Goal: Task Accomplishment & Management: Complete application form

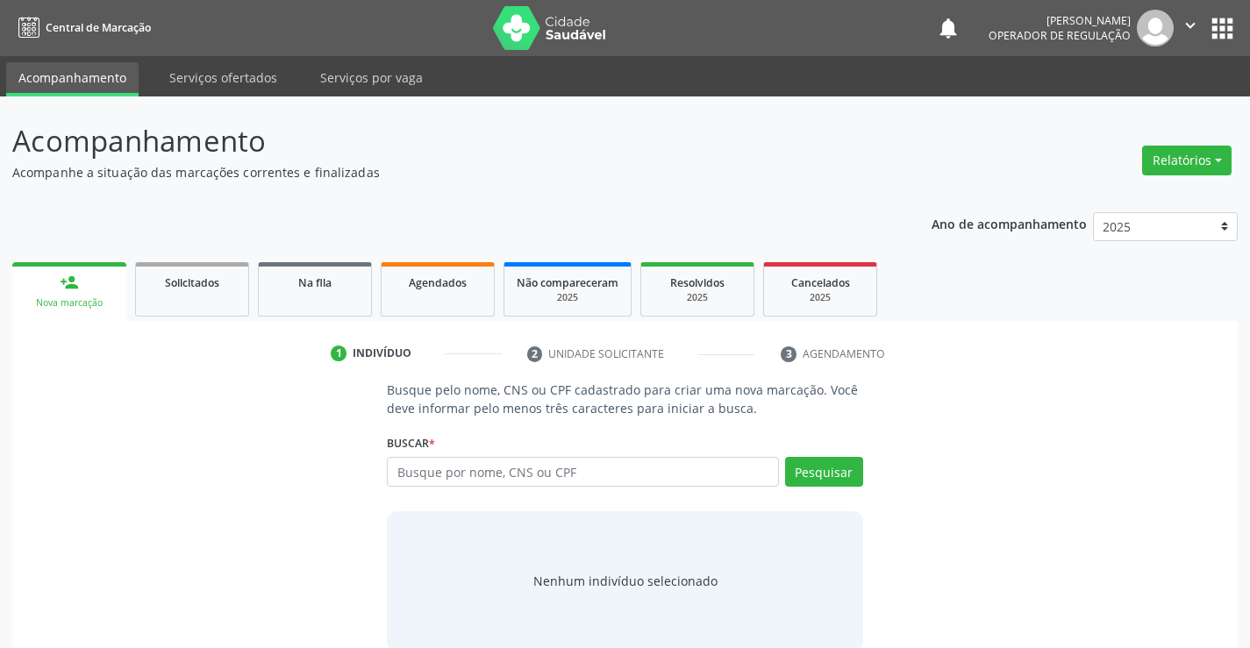
click at [431, 472] on input "text" at bounding box center [582, 472] width 391 height 30
type input "704001337415763"
click at [822, 467] on button "Pesquisar" at bounding box center [824, 472] width 78 height 30
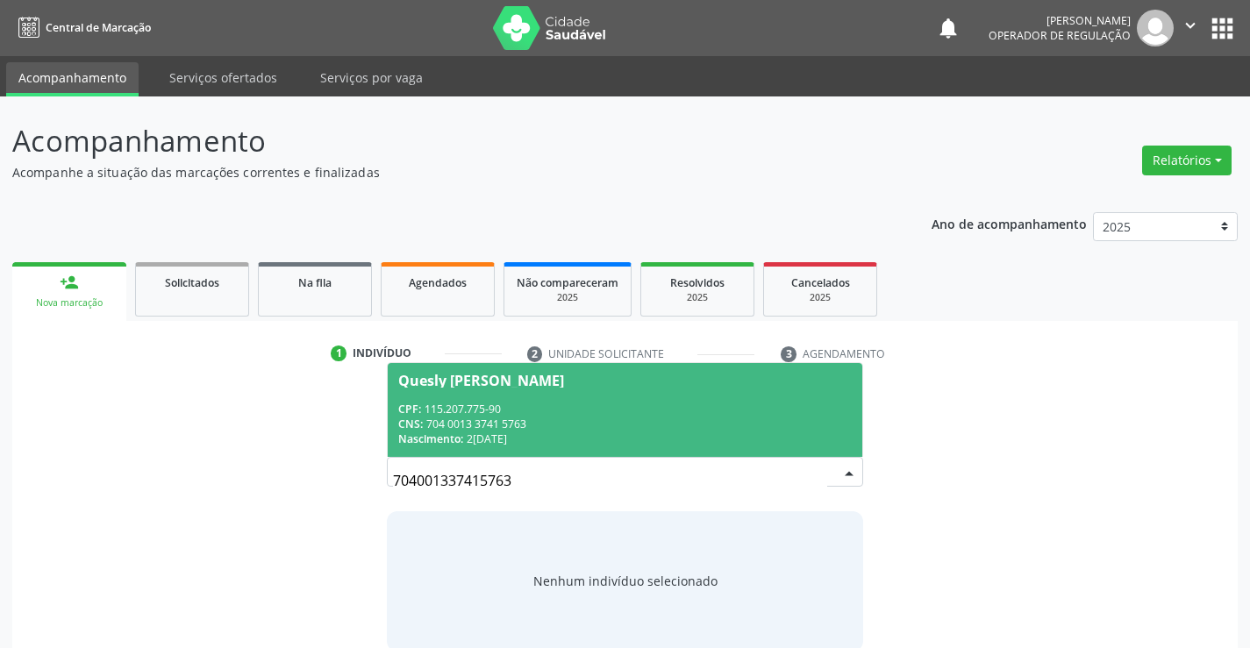
click at [644, 420] on div "CNS: 704 0013 3741 5763" at bounding box center [624, 424] width 453 height 15
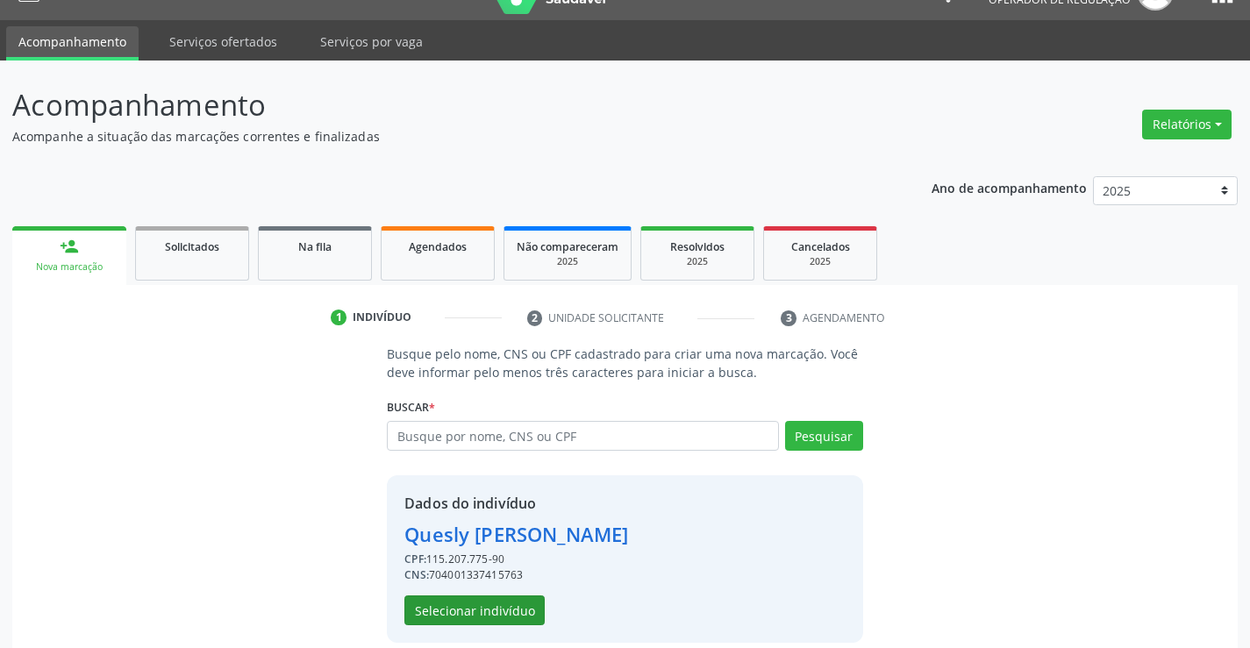
scroll to position [55, 0]
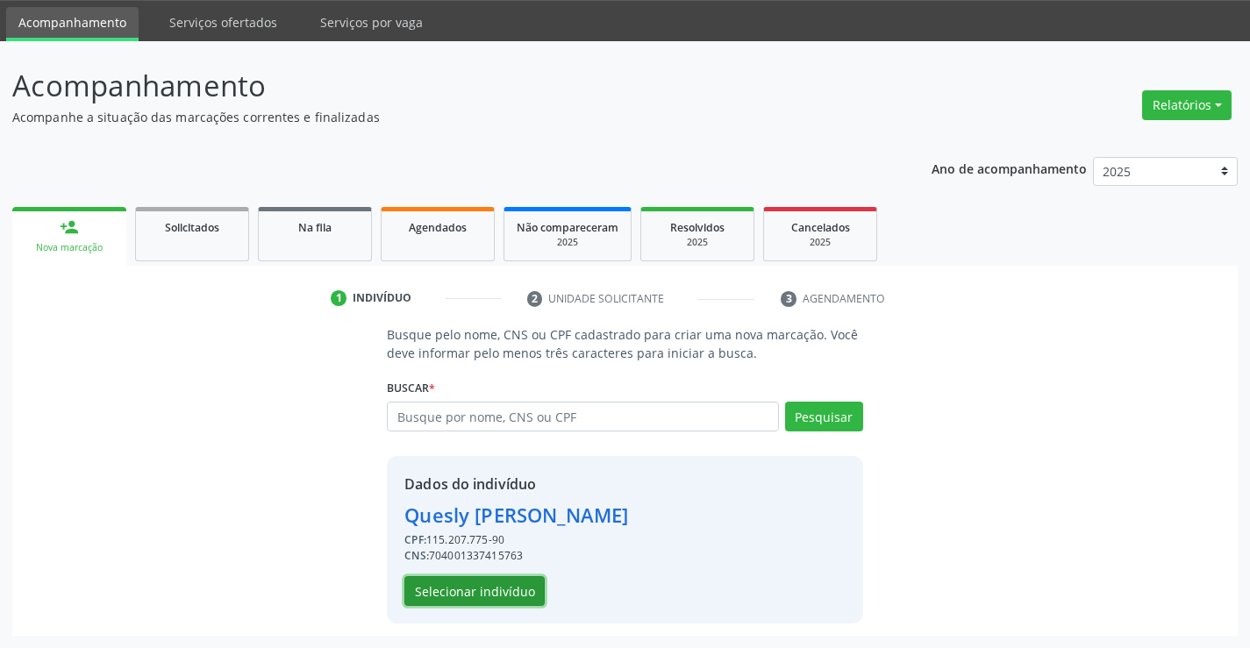
click at [477, 589] on button "Selecionar indivíduo" at bounding box center [474, 591] width 140 height 30
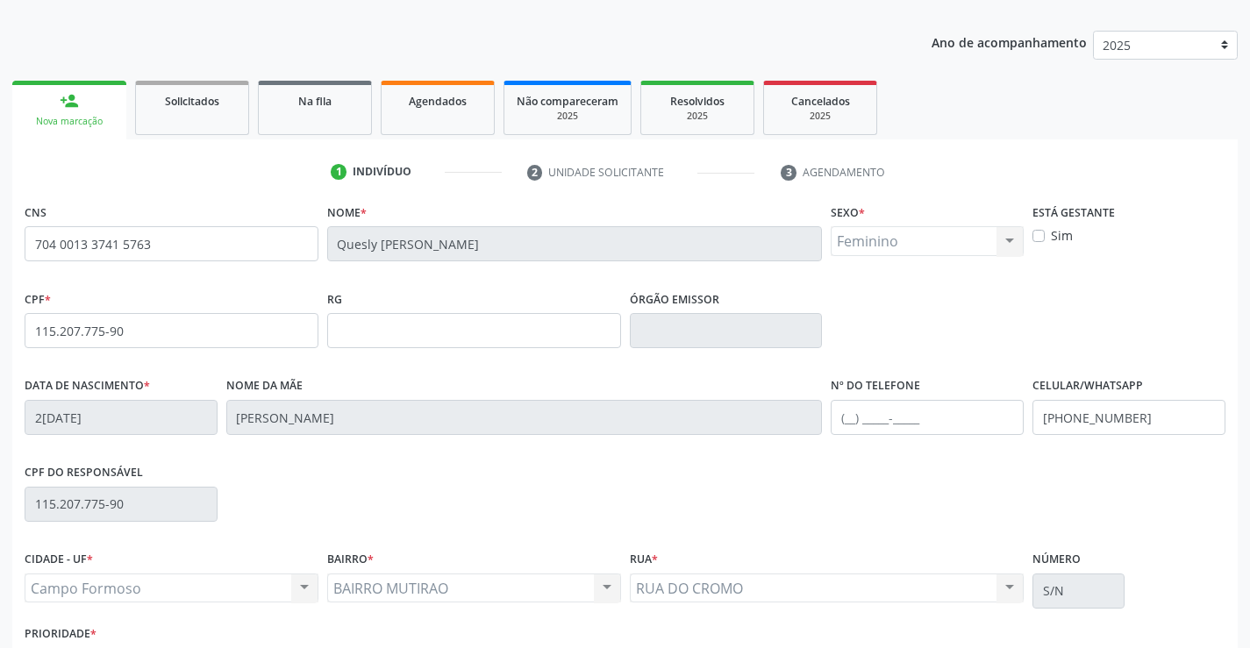
scroll to position [303, 0]
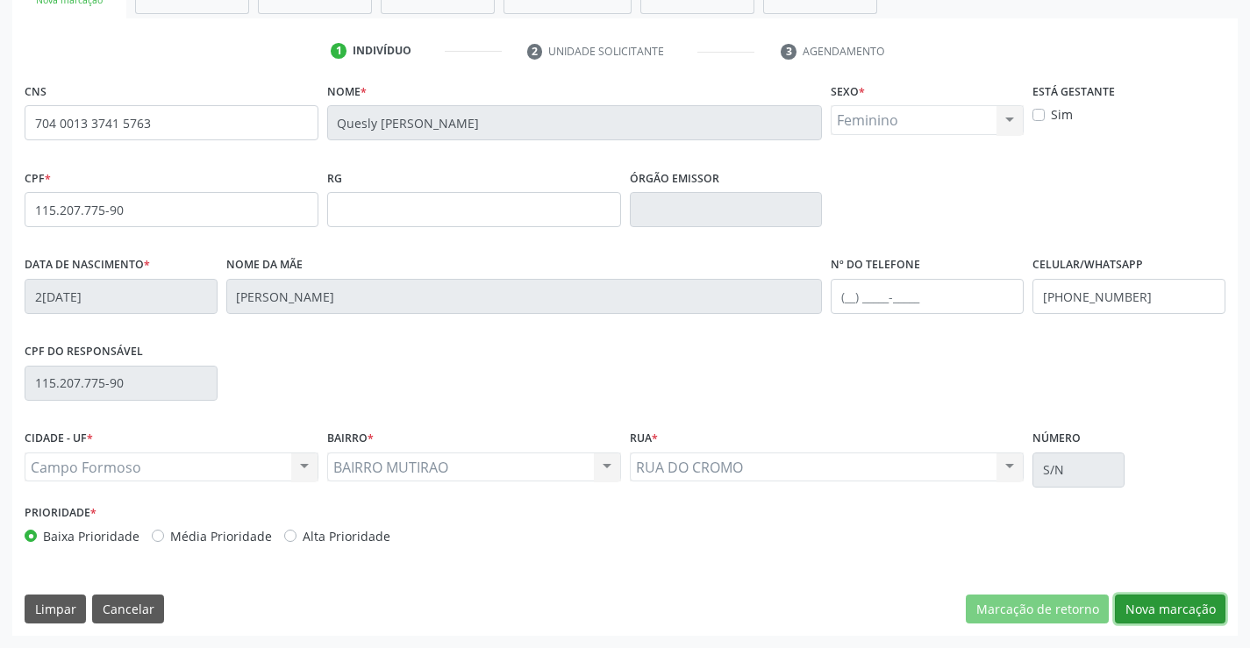
click at [1199, 616] on button "Nova marcação" at bounding box center [1170, 610] width 111 height 30
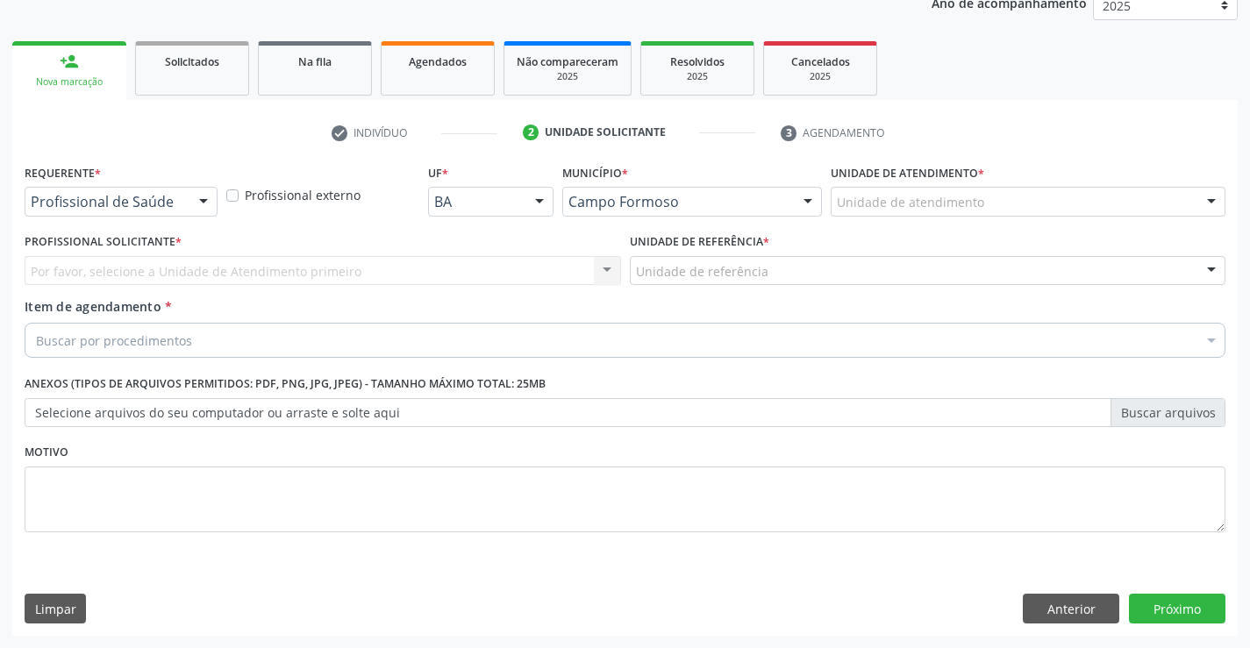
click at [188, 198] on div "Profissional de Saúde Profissional de Saúde Paciente Nenhum resultado encontrad…" at bounding box center [121, 202] width 193 height 30
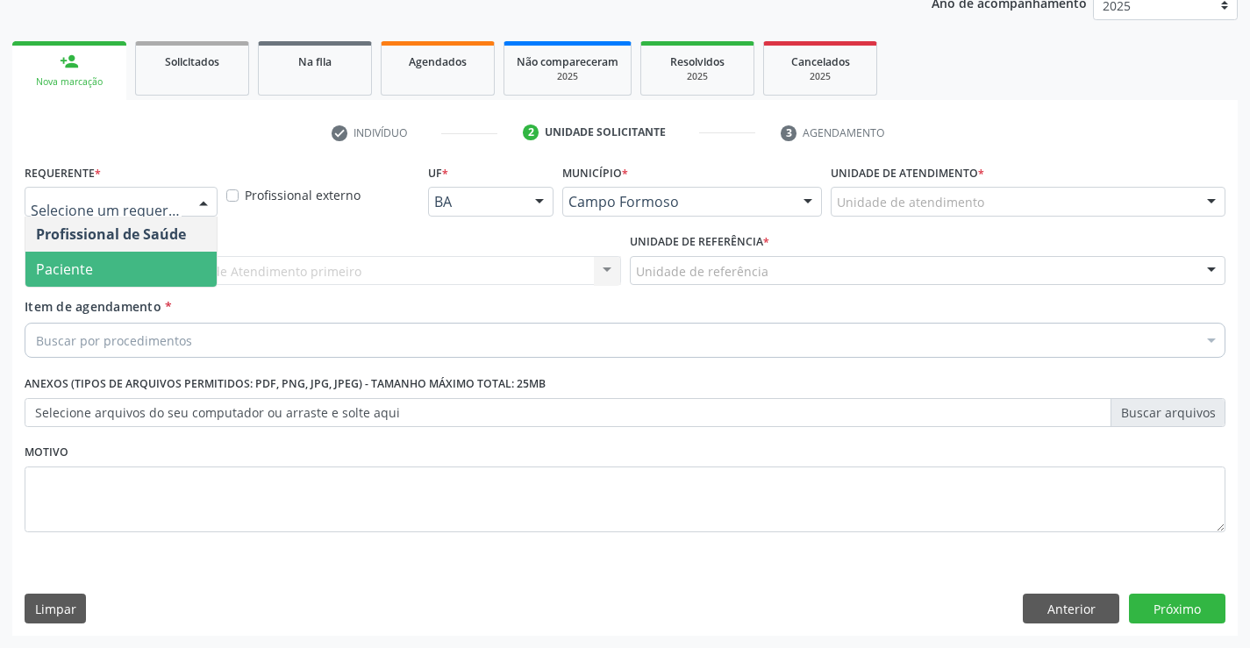
click at [147, 284] on span "Paciente" at bounding box center [120, 269] width 191 height 35
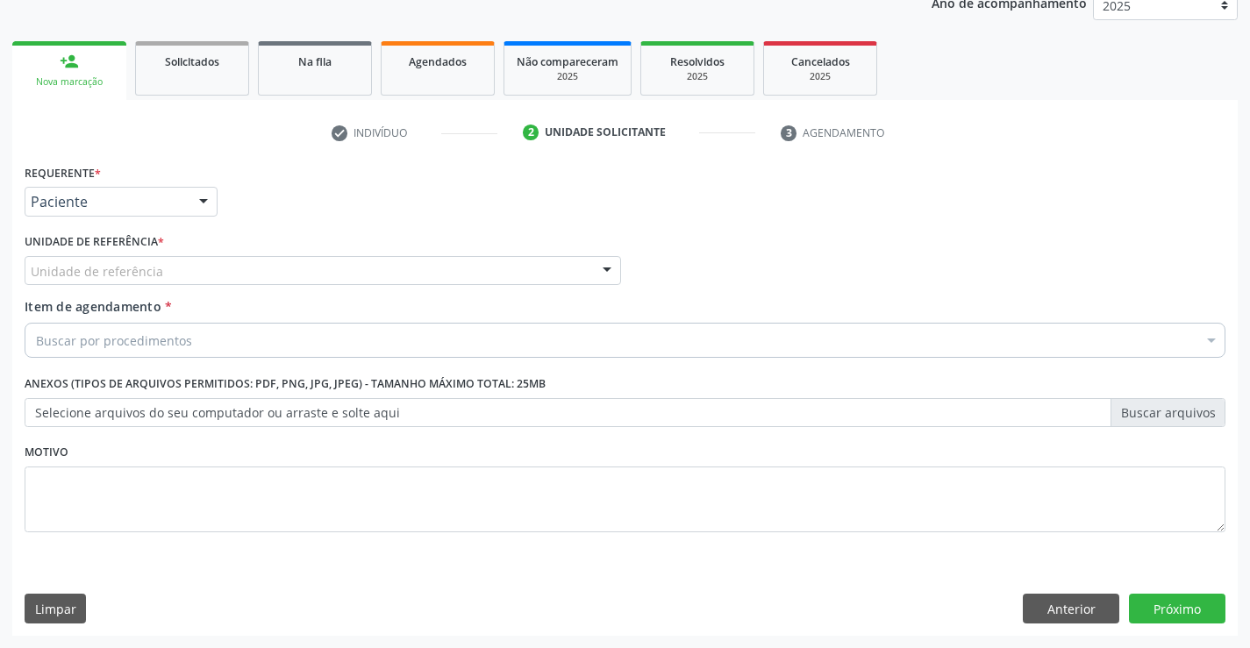
click at [305, 275] on div "Unidade de referência" at bounding box center [323, 271] width 596 height 30
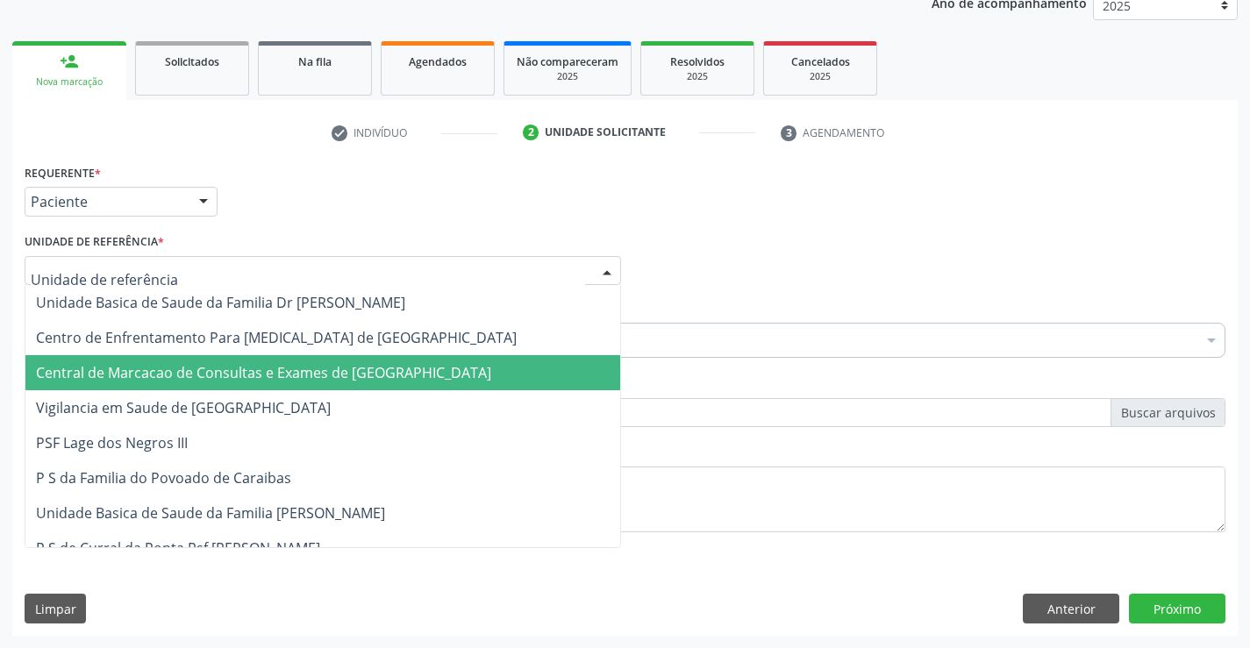
click at [302, 369] on span "Central de Marcacao de Consultas e Exames de [GEOGRAPHIC_DATA]" at bounding box center [263, 372] width 455 height 19
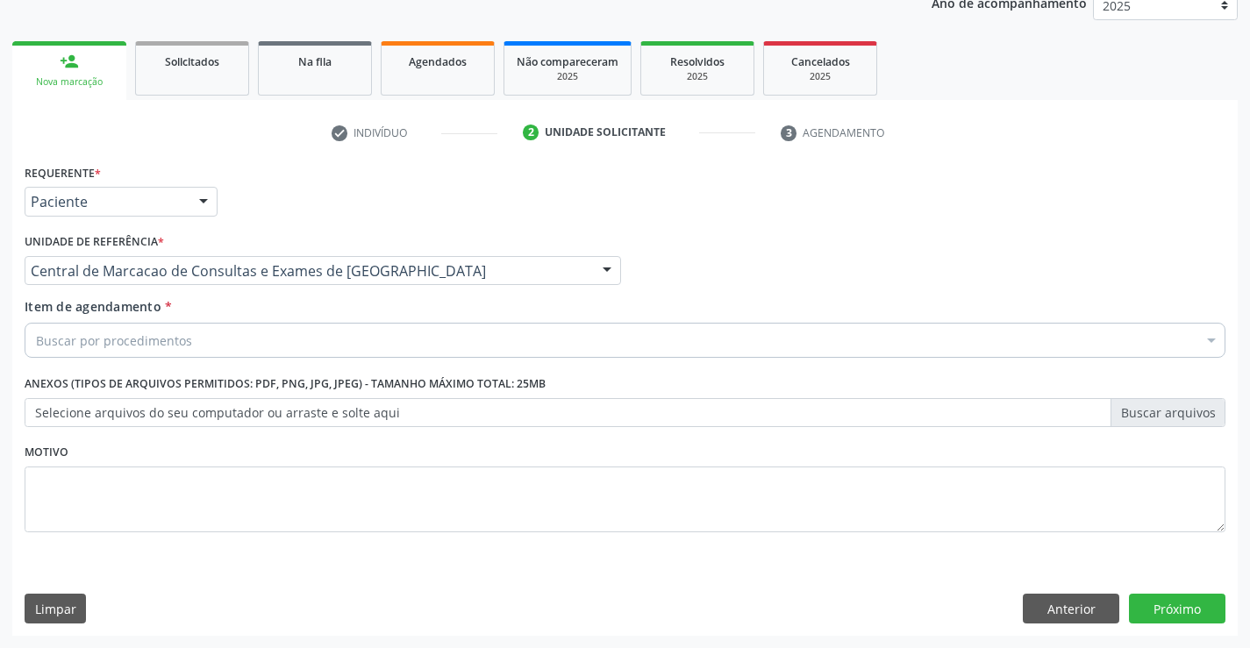
click at [337, 321] on div "Item de agendamento * Buscar por procedimentos Selecionar todos 0202040089 - 3X…" at bounding box center [625, 324] width 1201 height 55
click at [327, 332] on div "Buscar por procedimentos" at bounding box center [625, 340] width 1201 height 35
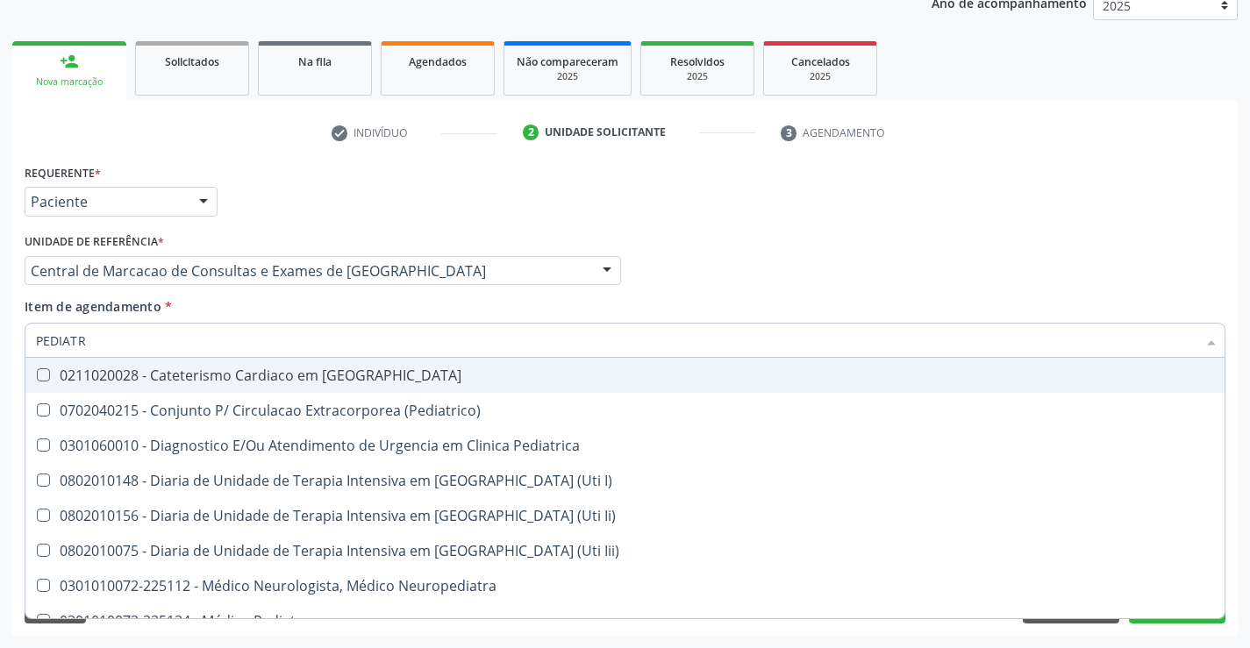
type input "PEDIATRA"
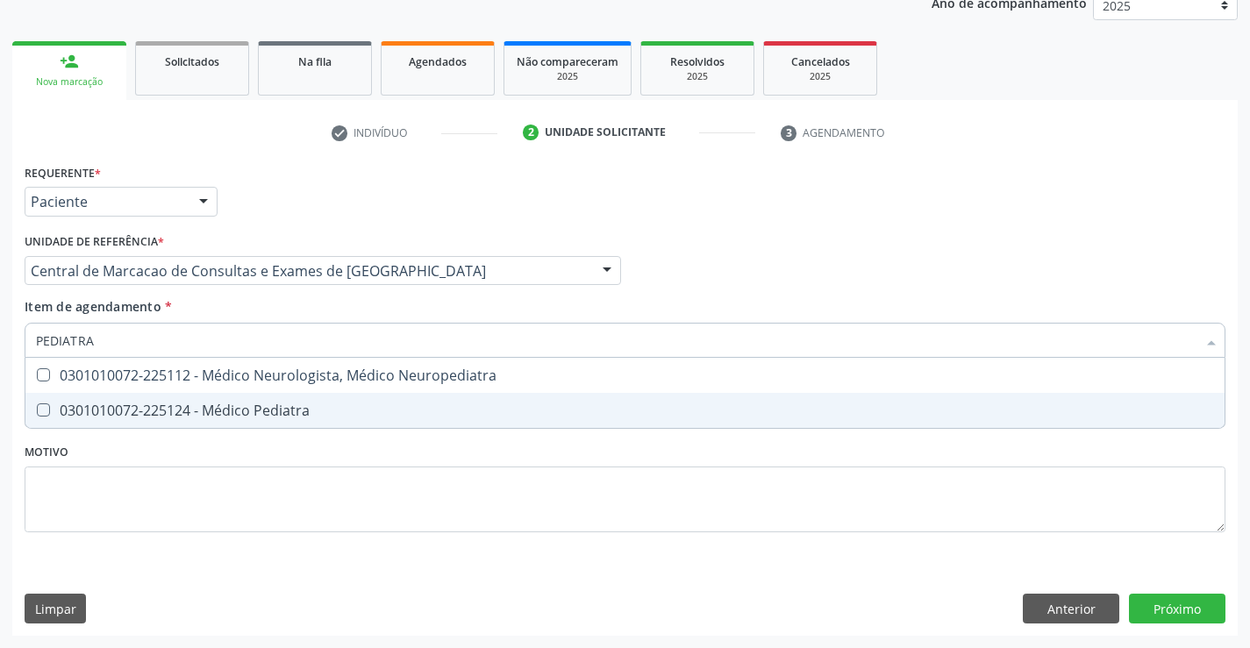
click at [272, 396] on span "0301010072-225124 - Médico Pediatra" at bounding box center [624, 410] width 1199 height 35
checkbox Pediatra "true"
click at [1158, 616] on div "Requerente * Paciente Profissional de Saúde Paciente Nenhum resultado encontrad…" at bounding box center [624, 398] width 1225 height 476
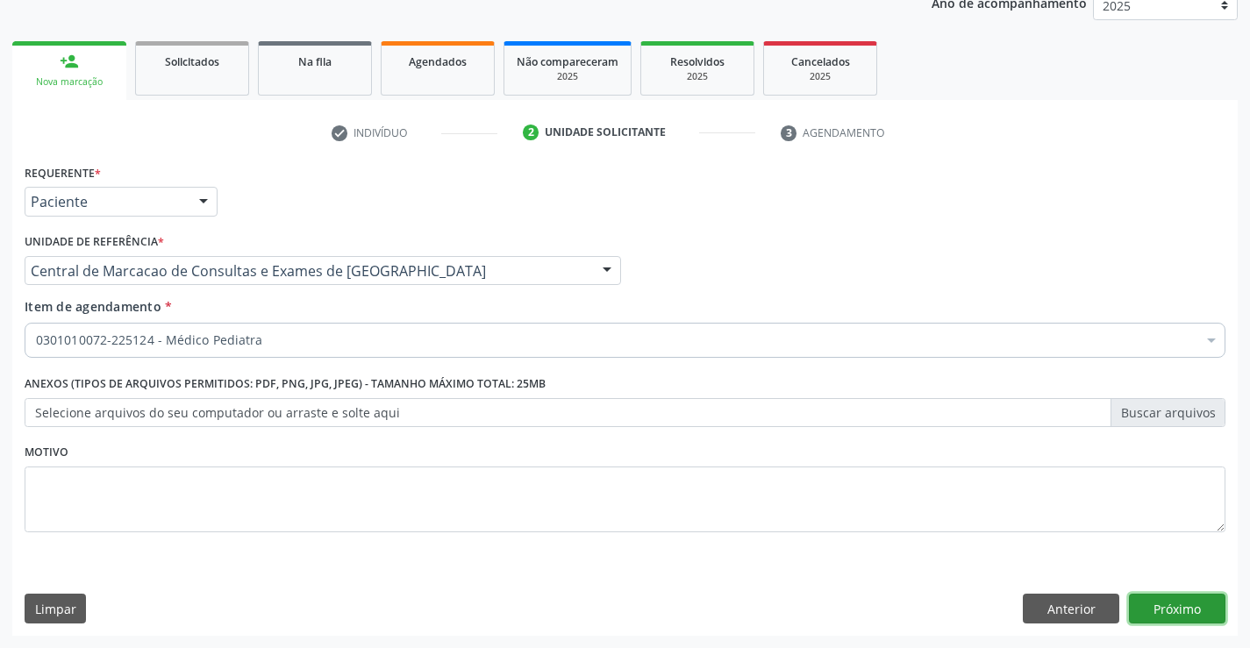
click at [1164, 605] on button "Próximo" at bounding box center [1177, 609] width 96 height 30
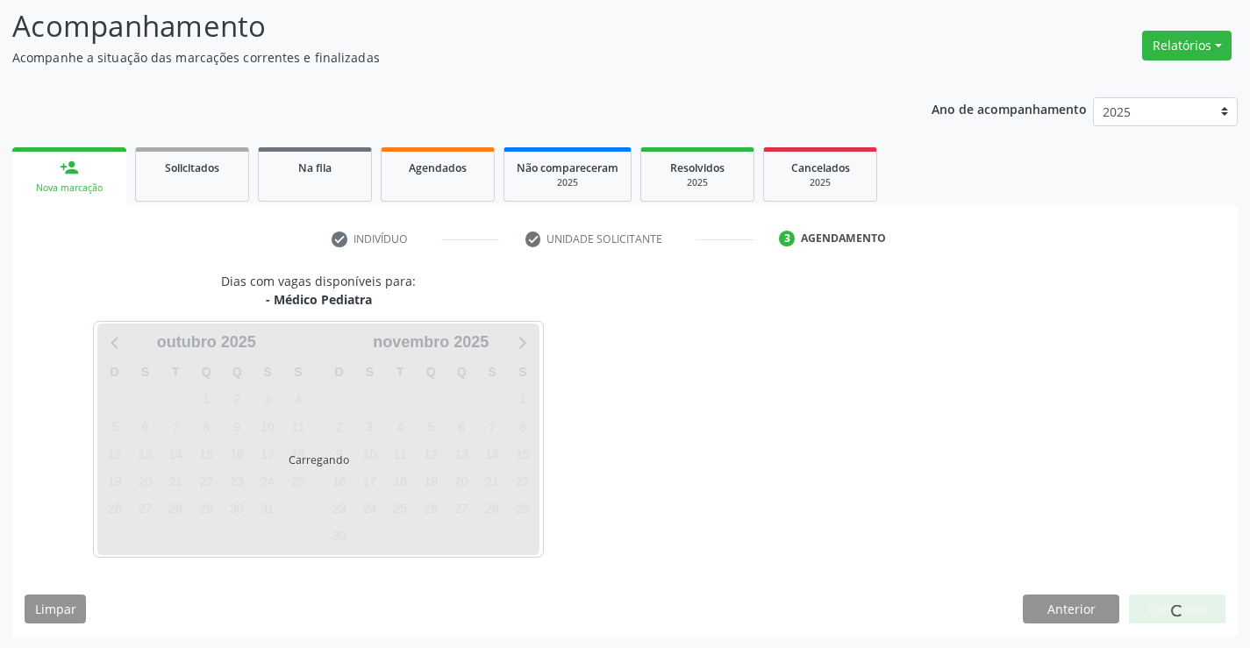
scroll to position [115, 0]
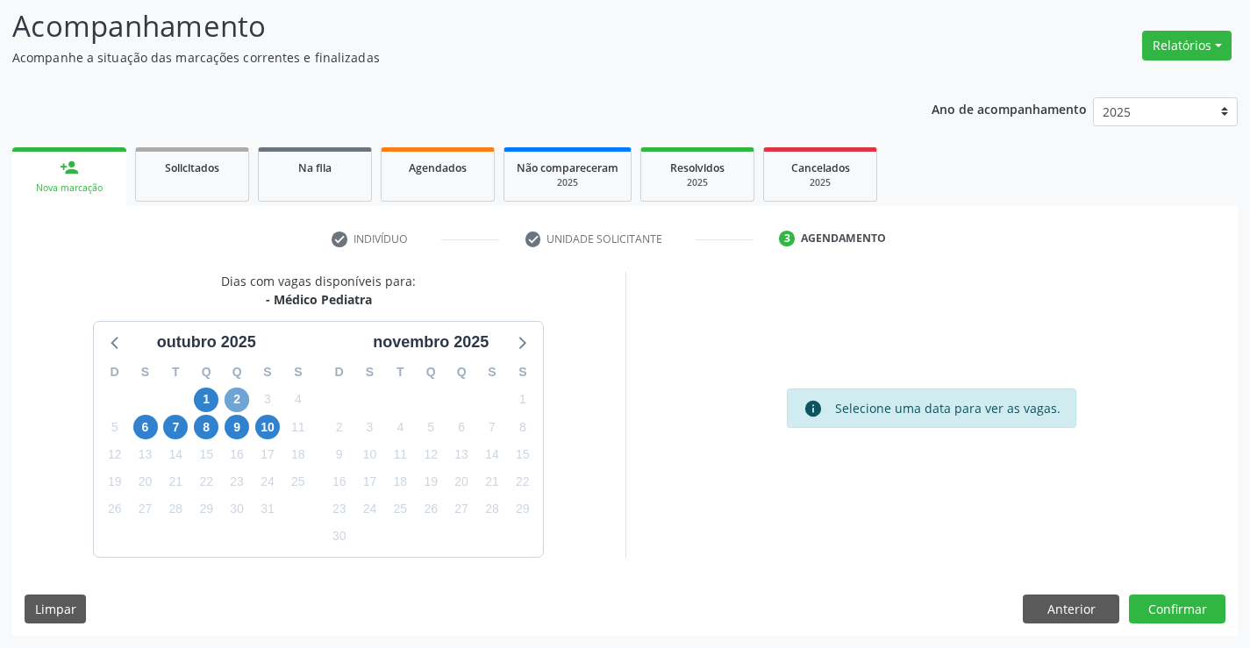
click at [226, 397] on span "2" at bounding box center [237, 400] width 25 height 25
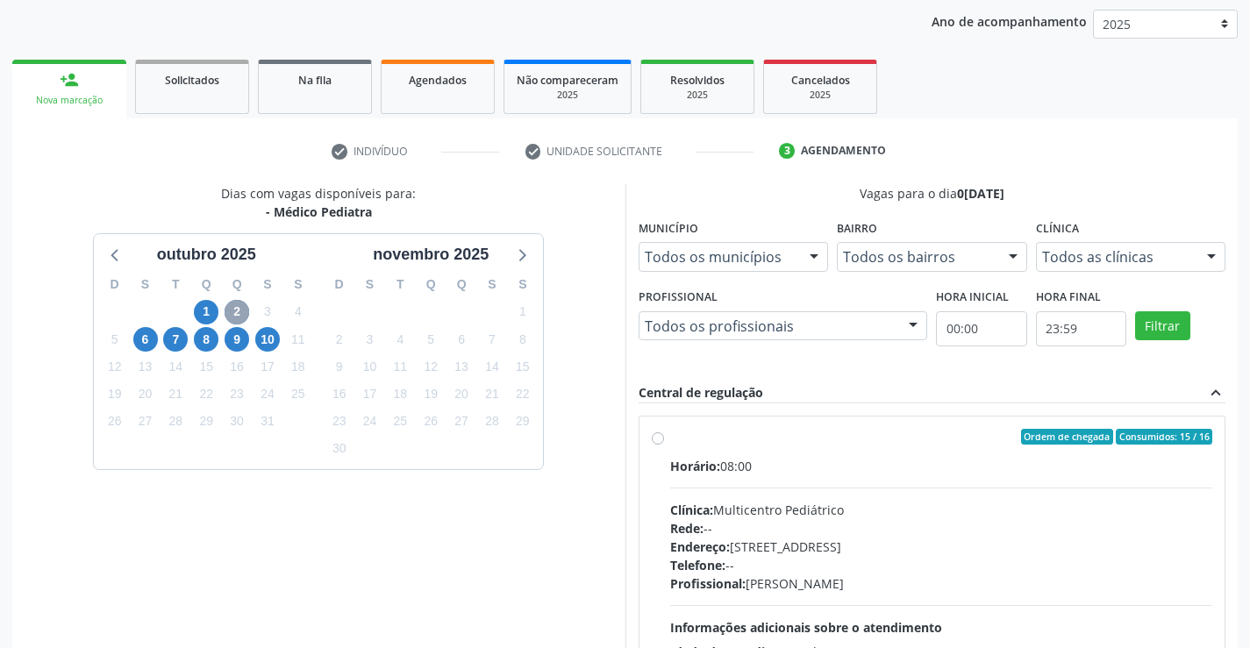
scroll to position [368, 0]
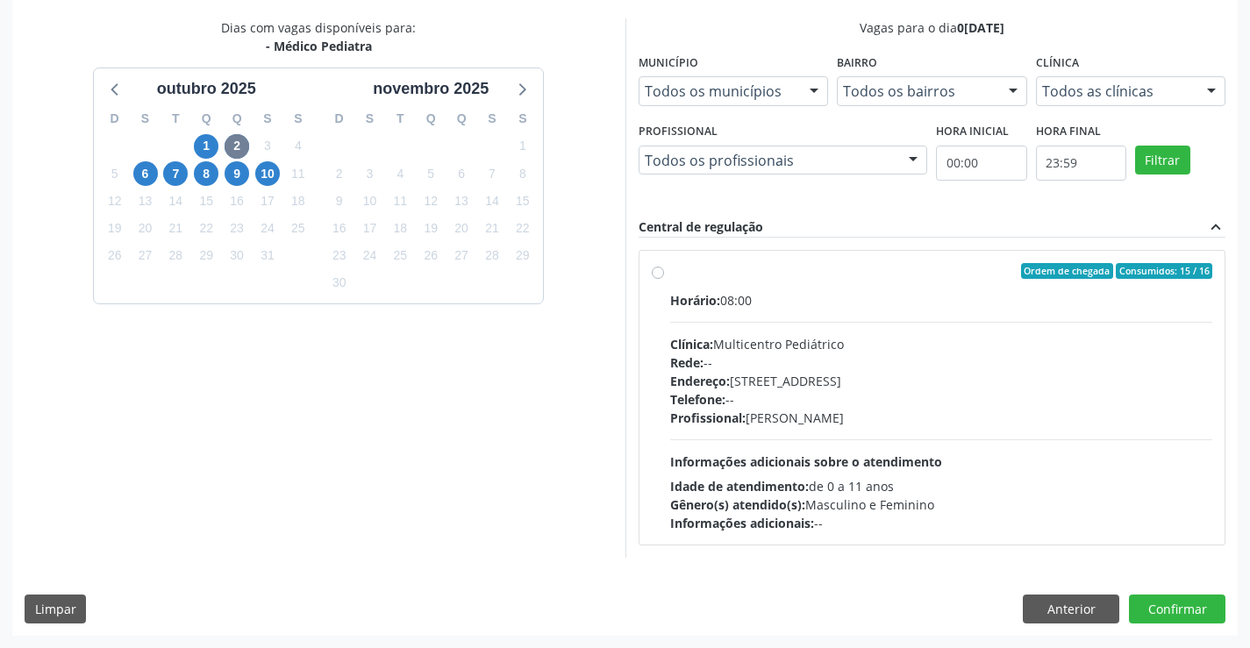
click at [814, 448] on div "Horário: 08:00 Clínica: Multicentro Pediátrico Rede: -- Endereço: [STREET_ADDRE…" at bounding box center [941, 411] width 543 height 241
click at [664, 279] on input "Ordem de chegada Consumidos: 15 / 16 Horário: 08:00 Clínica: Multicentro Pediát…" at bounding box center [658, 271] width 12 height 16
radio input "true"
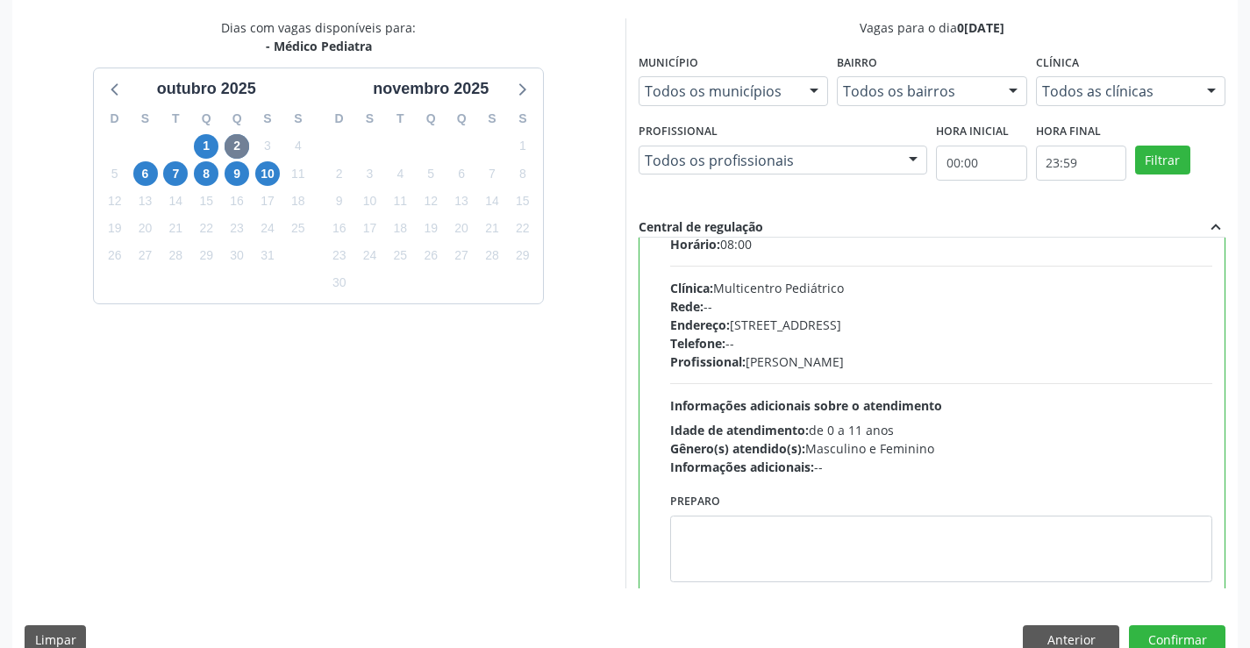
scroll to position [87, 0]
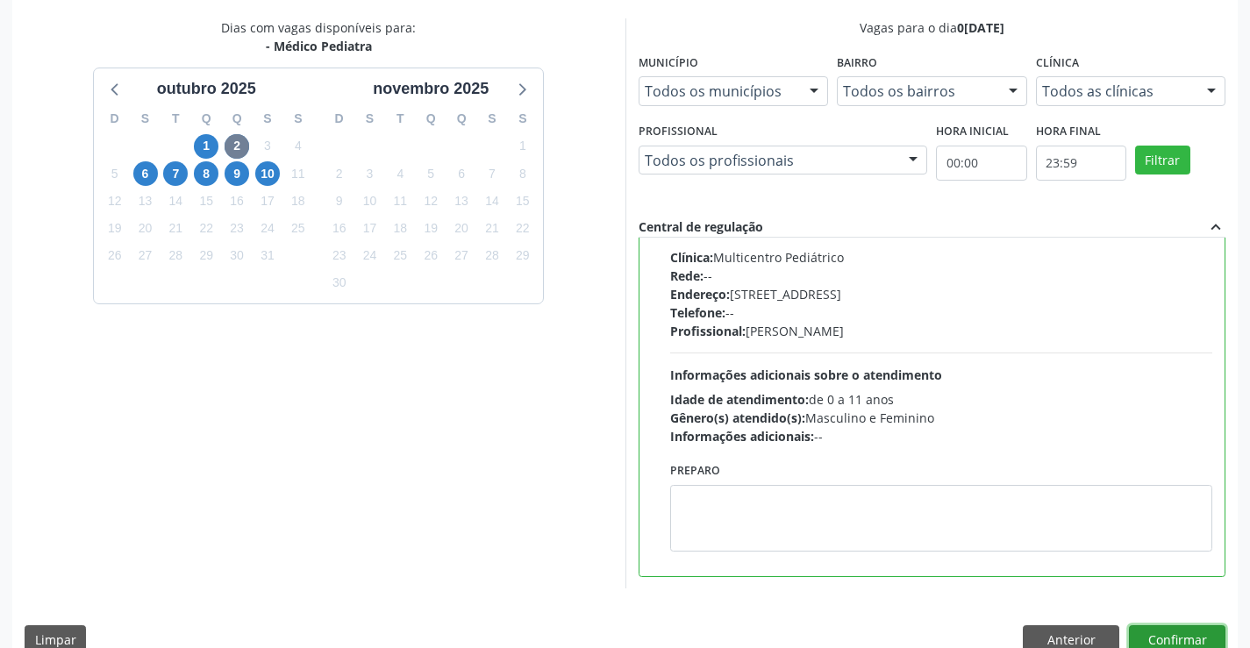
click at [1175, 628] on button "Confirmar" at bounding box center [1177, 640] width 96 height 30
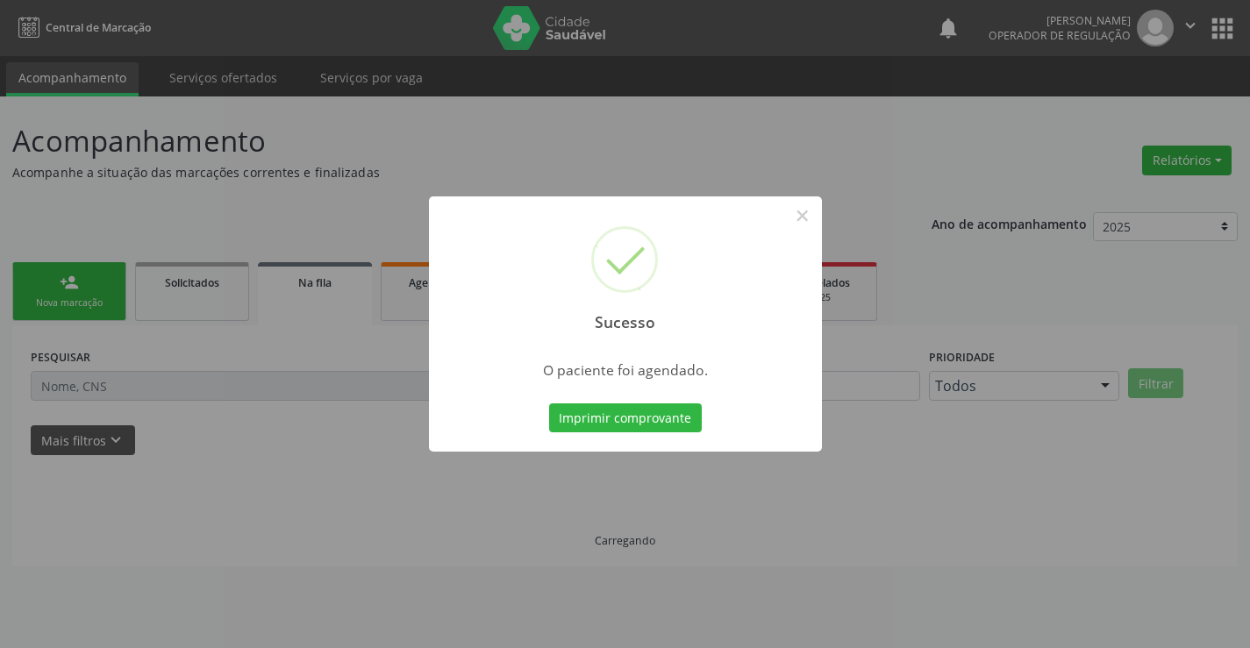
scroll to position [0, 0]
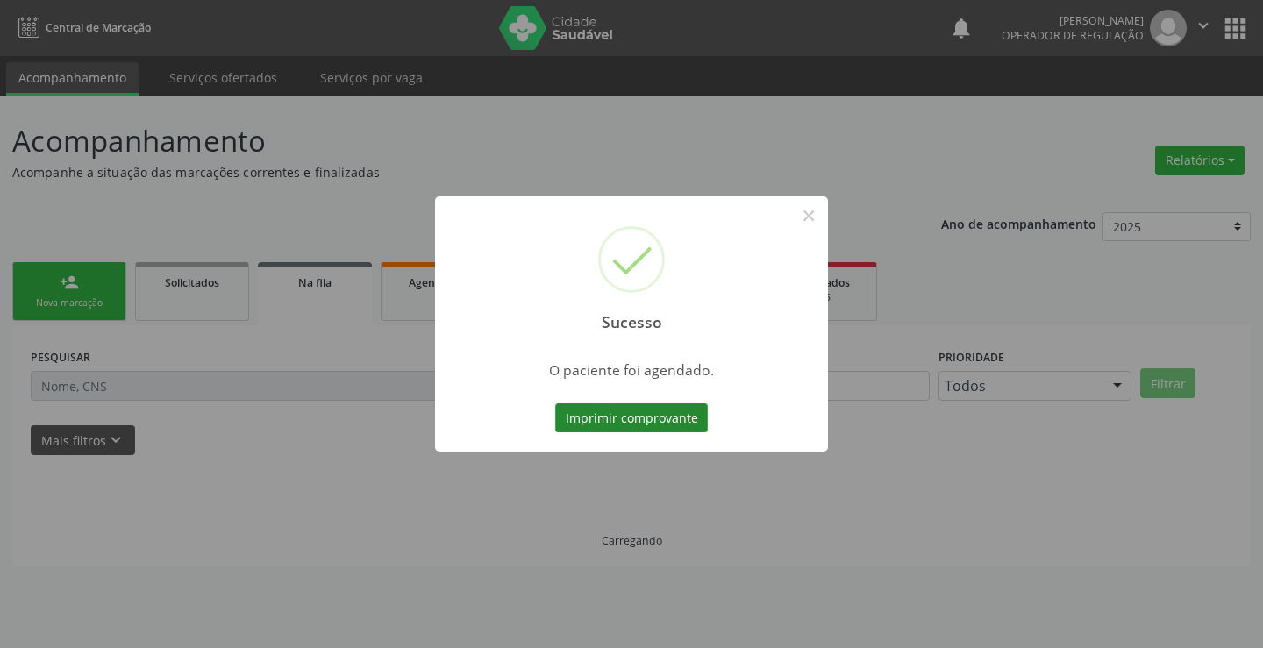
click at [671, 413] on button "Imprimir comprovante" at bounding box center [631, 418] width 153 height 30
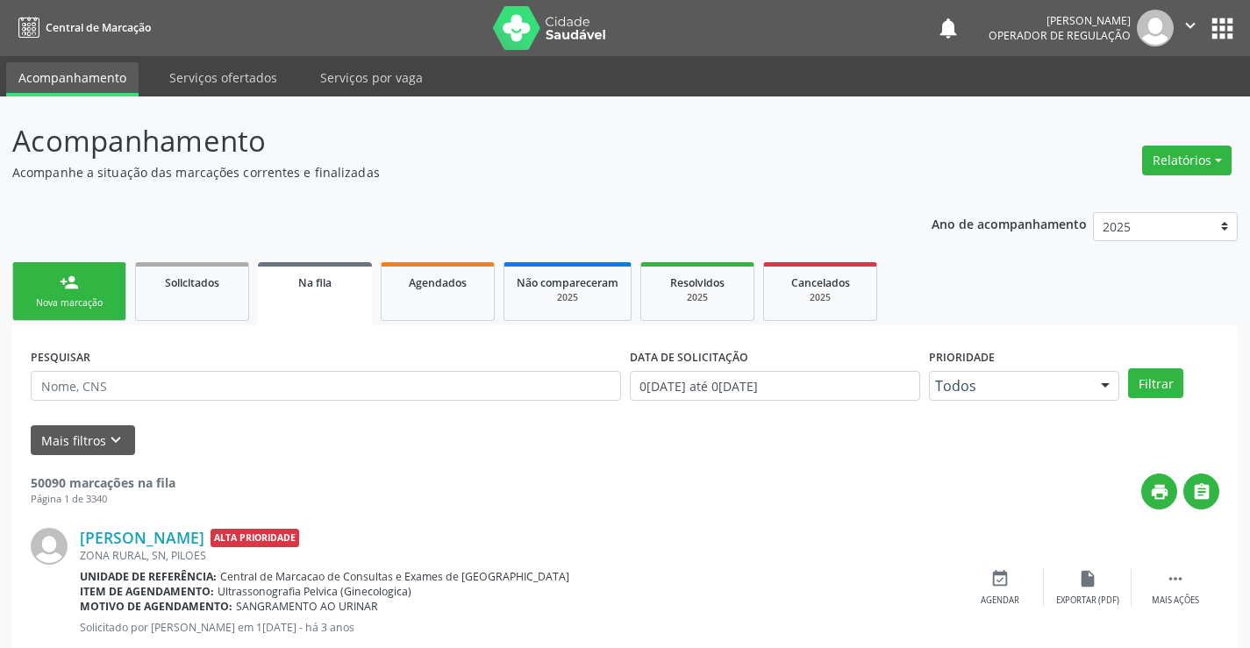
click at [87, 288] on link "person_add Nova marcação" at bounding box center [69, 291] width 114 height 59
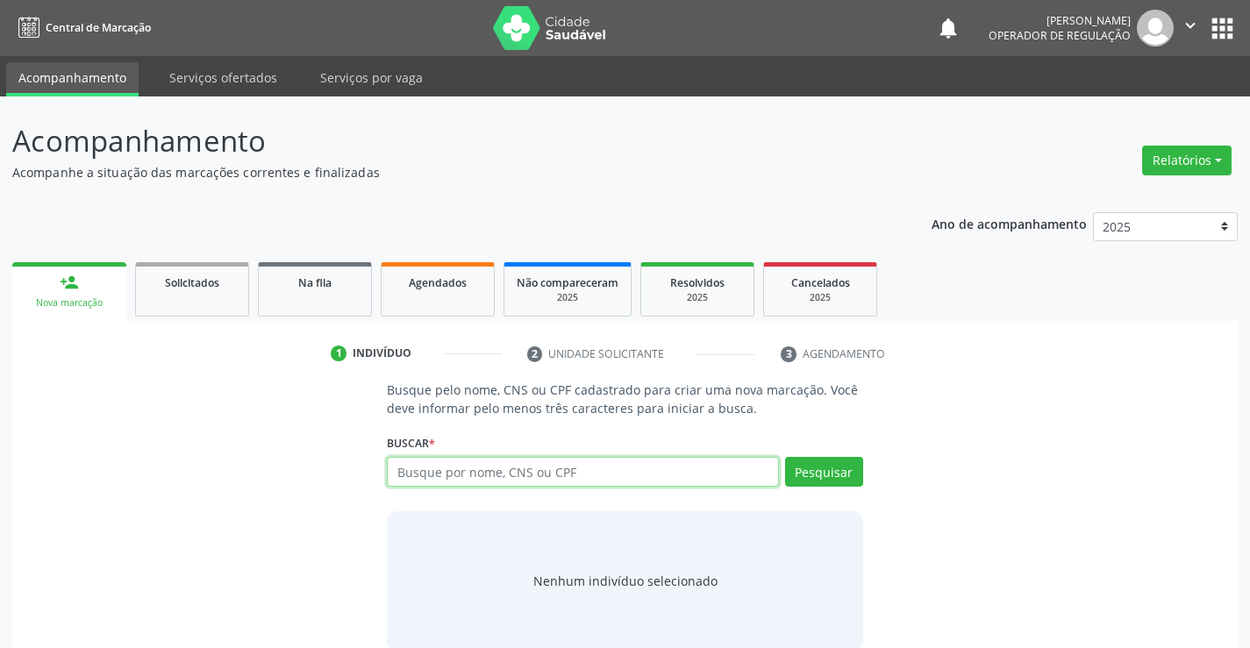
click at [432, 482] on input "text" at bounding box center [582, 472] width 391 height 30
type input "706009834716447"
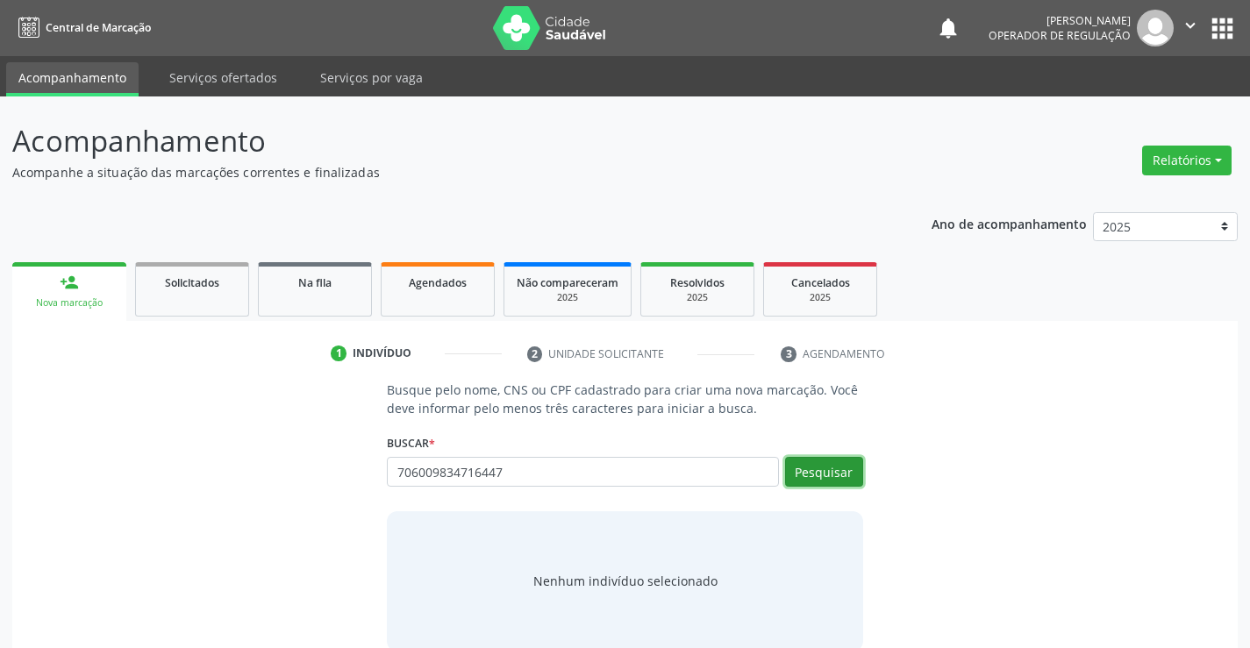
click at [817, 475] on button "Pesquisar" at bounding box center [824, 472] width 78 height 30
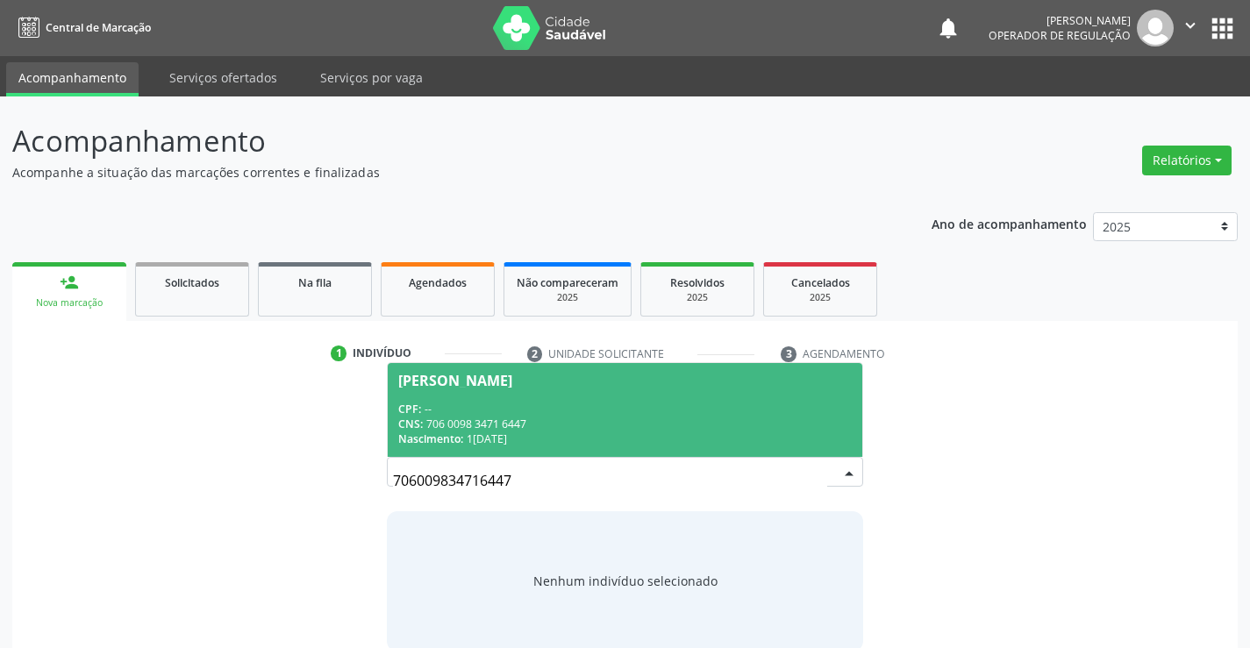
click at [610, 449] on span "[PERSON_NAME] CPF: -- CNS: 706 0098 3471 6447 Nascimento: 1[DATE]" at bounding box center [625, 410] width 474 height 94
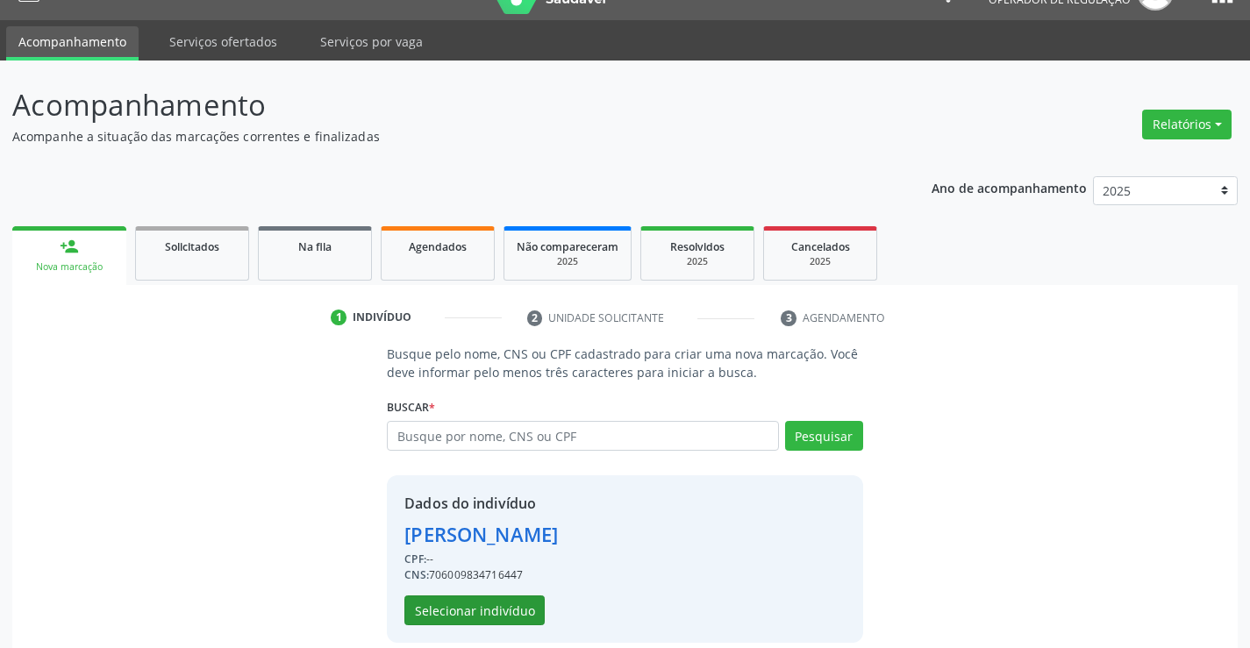
scroll to position [55, 0]
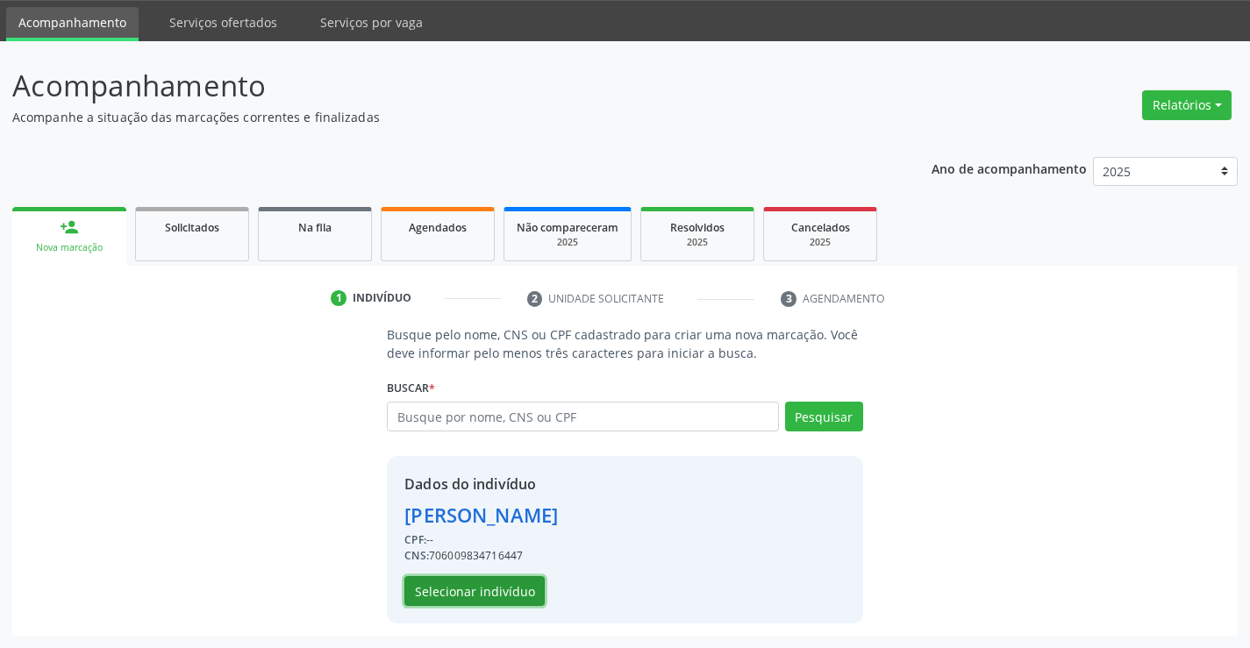
click at [508, 604] on button "Selecionar indivíduo" at bounding box center [474, 591] width 140 height 30
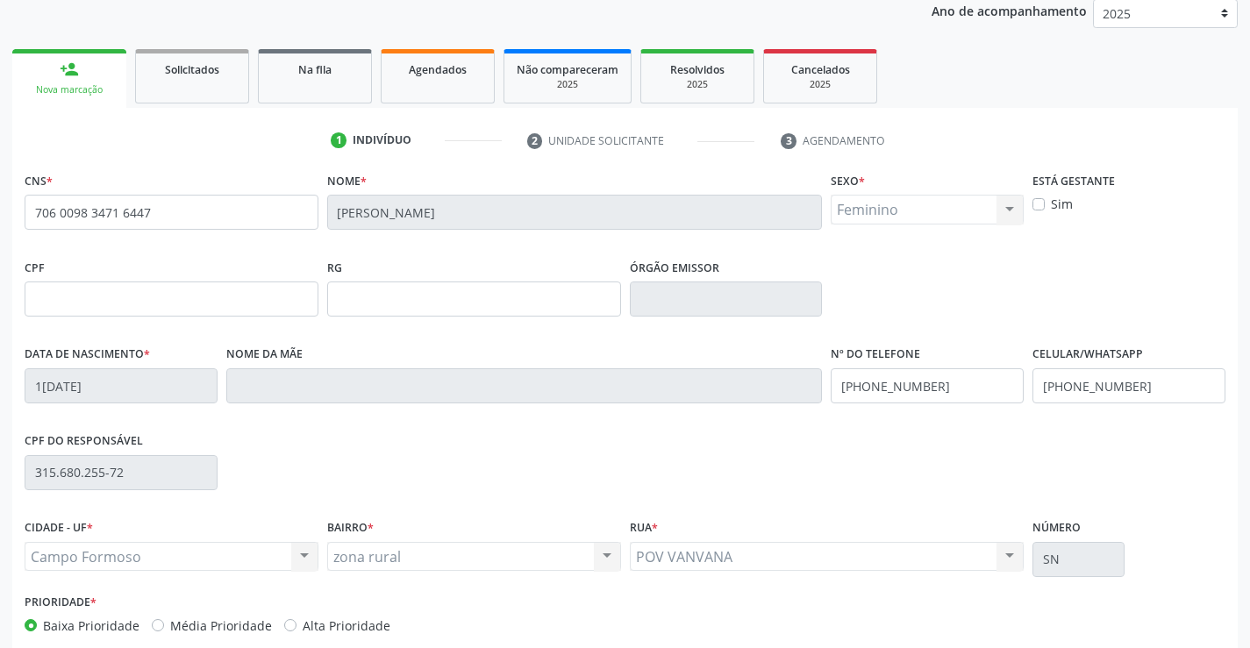
scroll to position [303, 0]
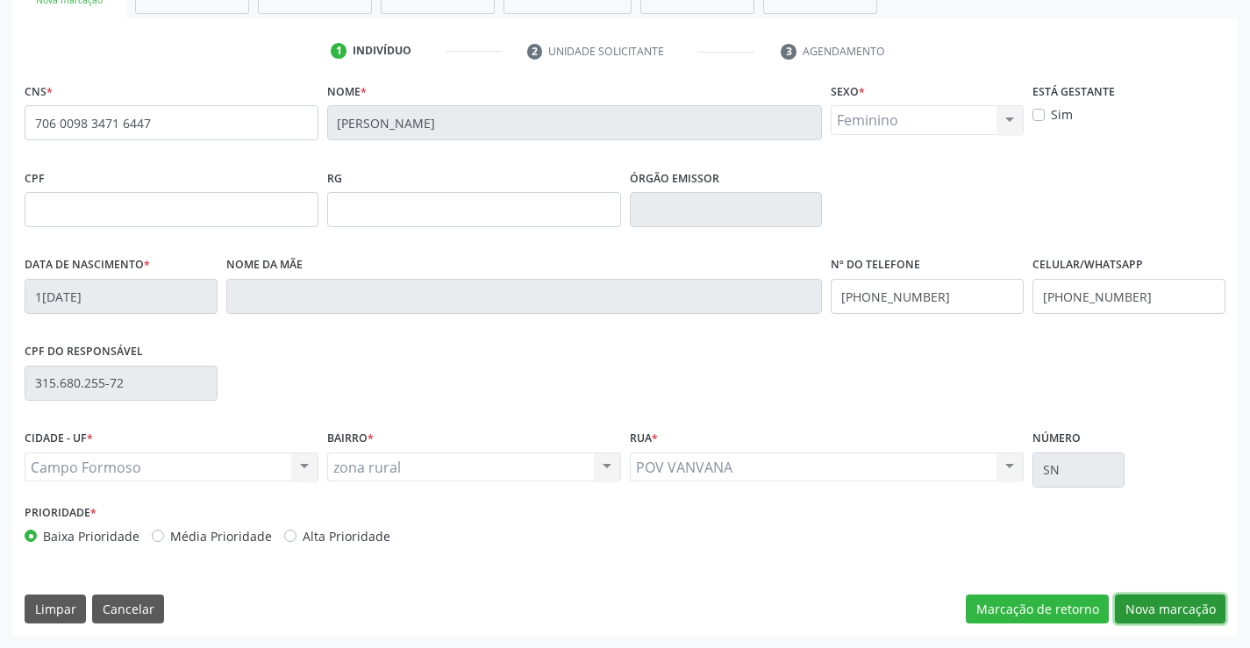
click at [1117, 603] on button "Nova marcação" at bounding box center [1170, 610] width 111 height 30
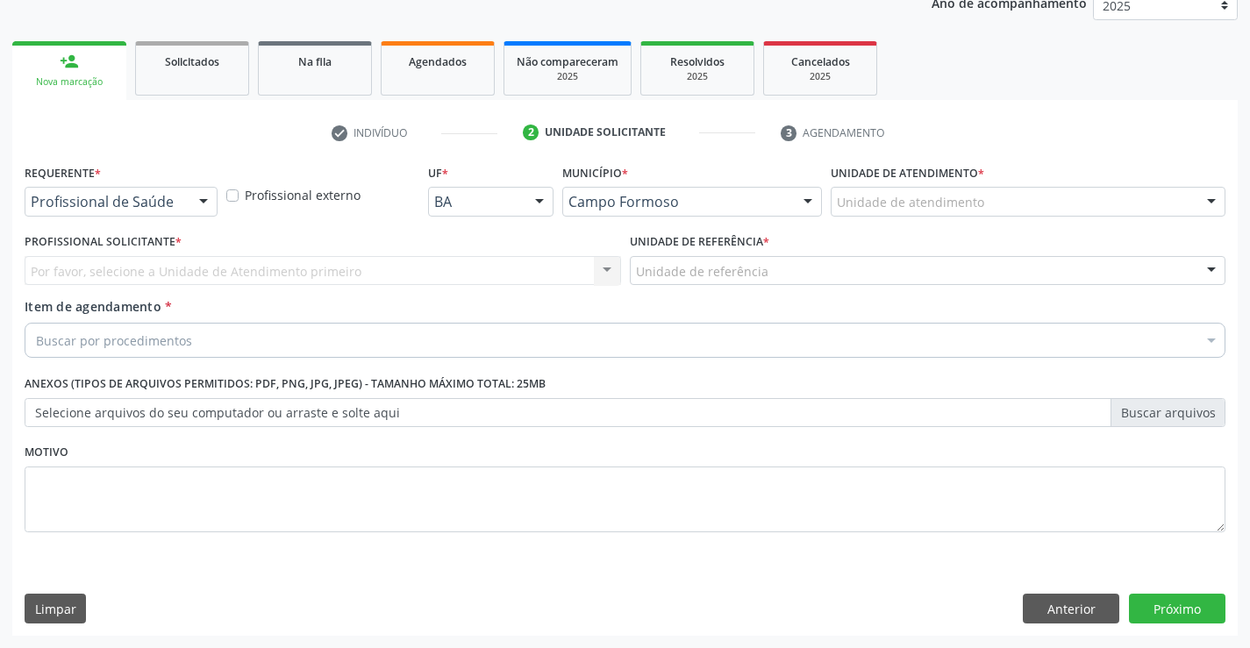
scroll to position [221, 0]
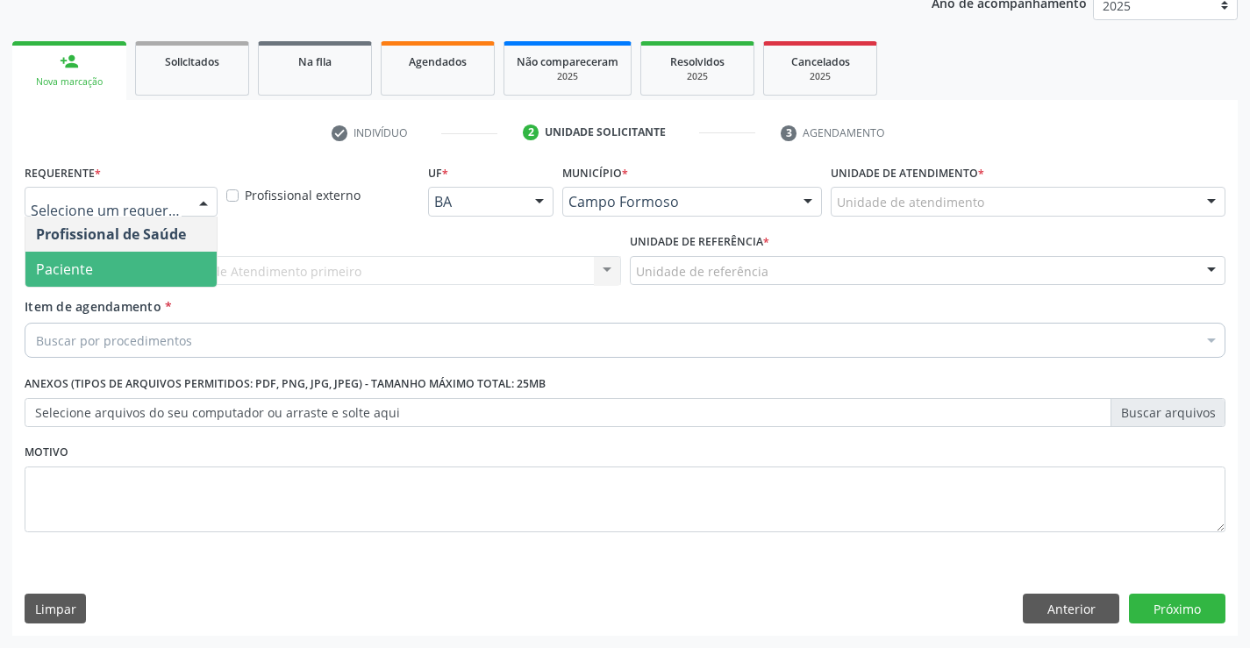
click at [125, 275] on span "Paciente" at bounding box center [120, 269] width 191 height 35
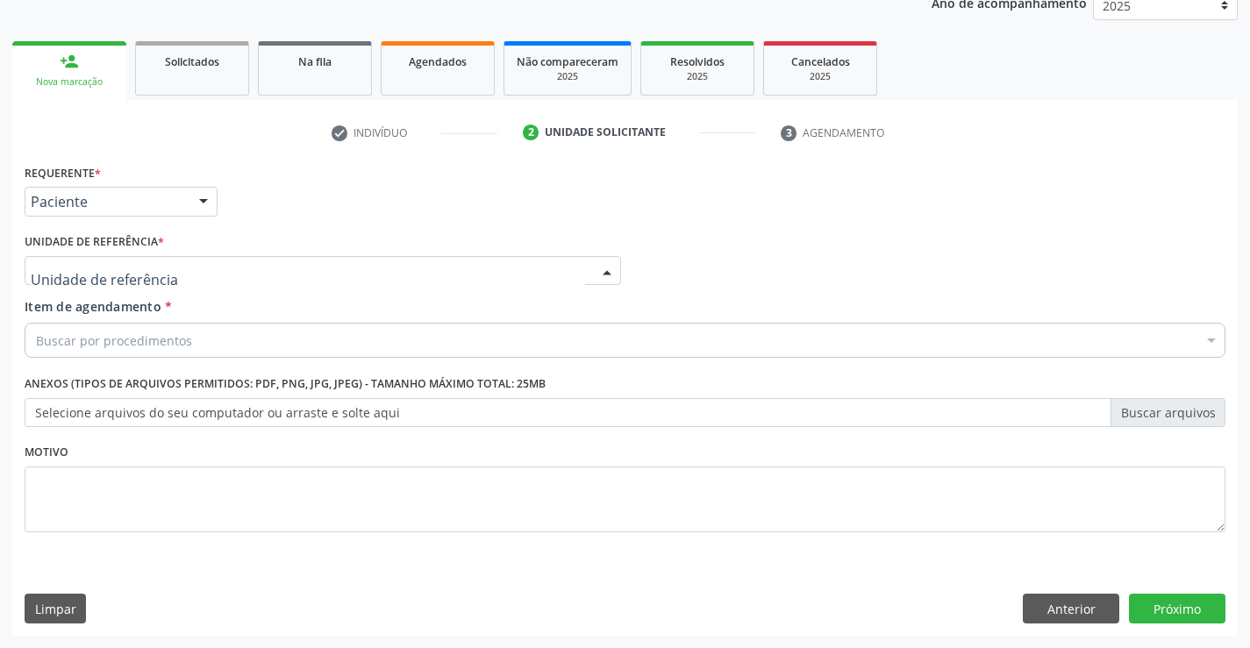
click at [243, 274] on div at bounding box center [323, 271] width 596 height 30
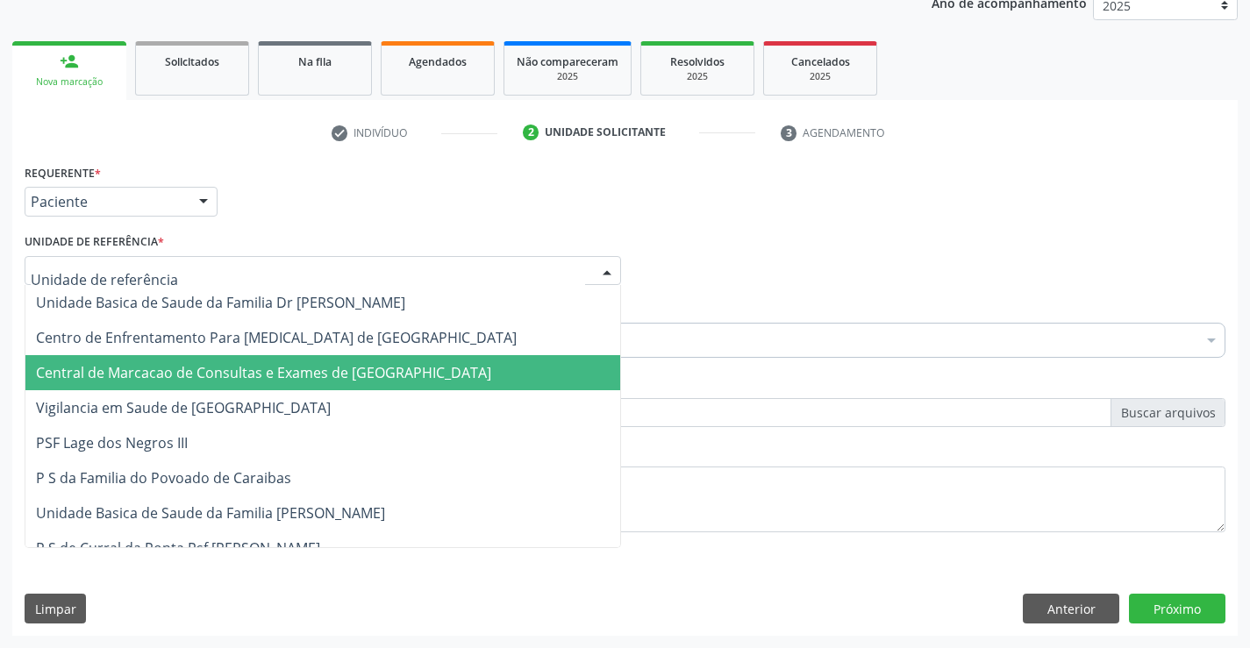
click at [261, 366] on span "Central de Marcacao de Consultas e Exames de [GEOGRAPHIC_DATA]" at bounding box center [263, 372] width 455 height 19
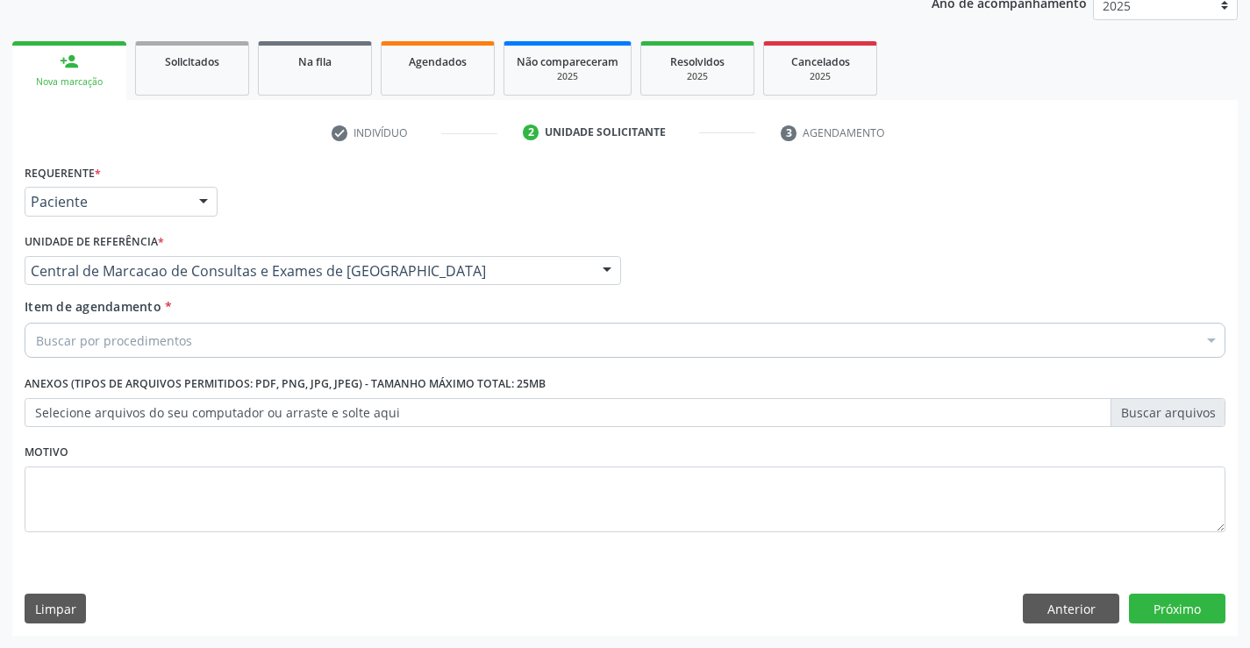
click at [297, 343] on div "Buscar por procedimentos" at bounding box center [625, 340] width 1201 height 35
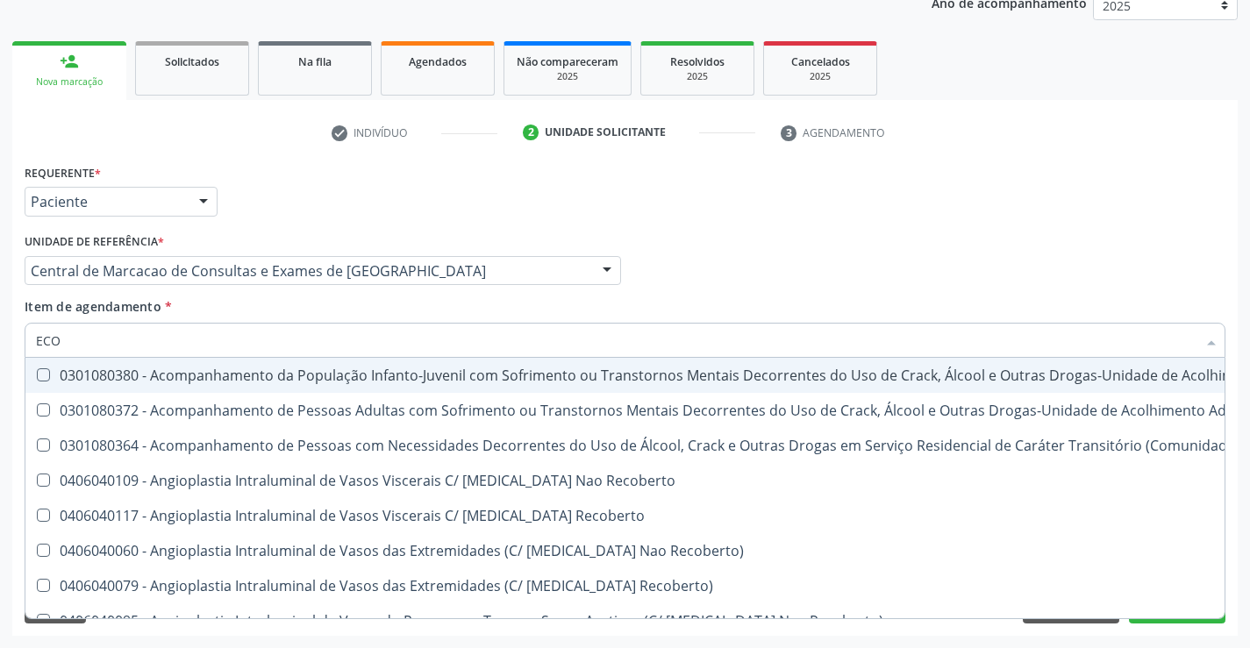
type input "ECOC"
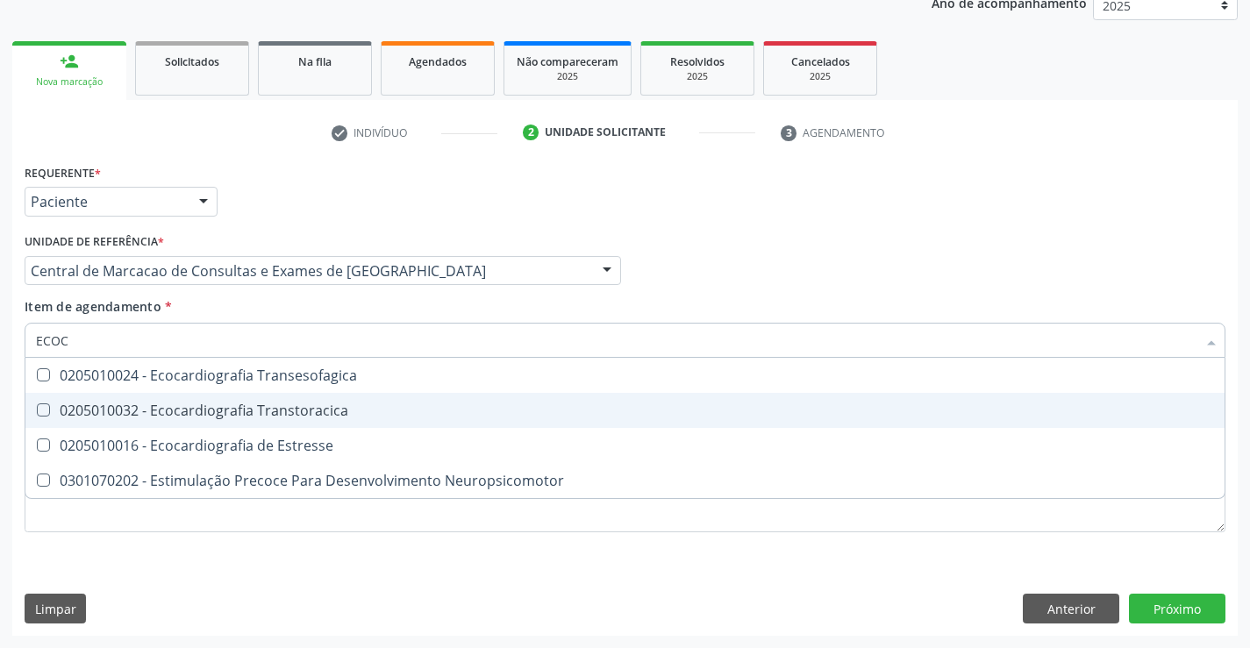
click at [294, 403] on div "0205010032 - Ecocardiografia Transtoracica" at bounding box center [625, 410] width 1178 height 14
checkbox Transtoracica "true"
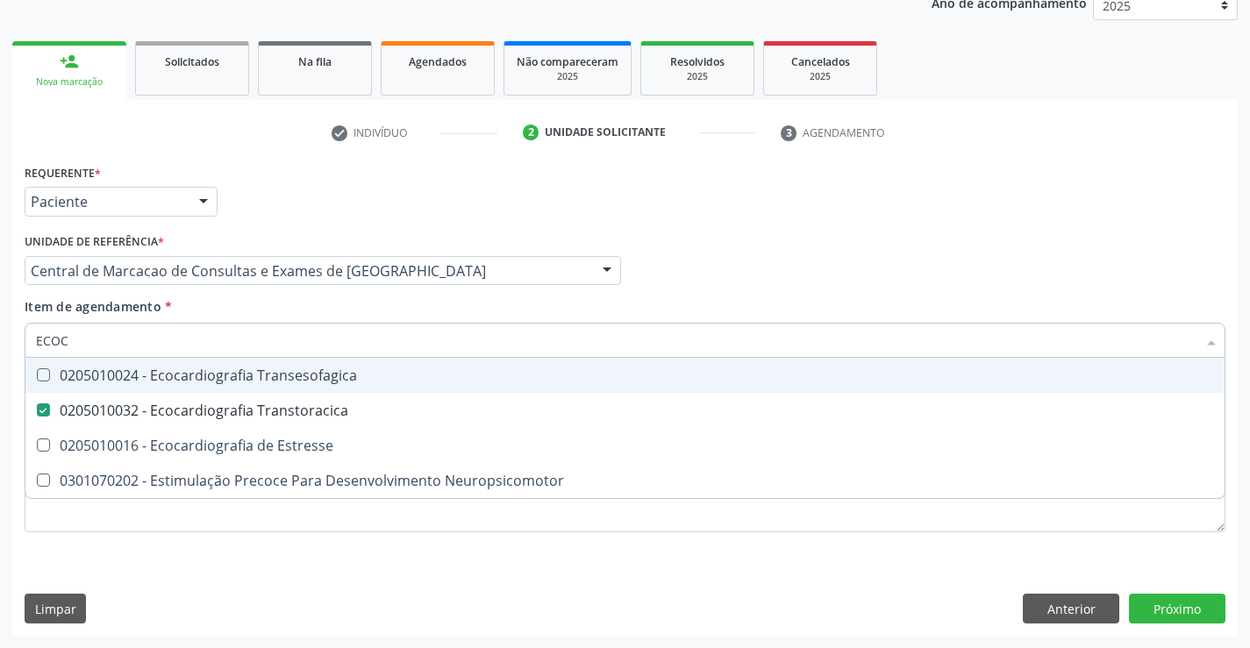
click at [320, 340] on input "ECOC" at bounding box center [616, 340] width 1160 height 35
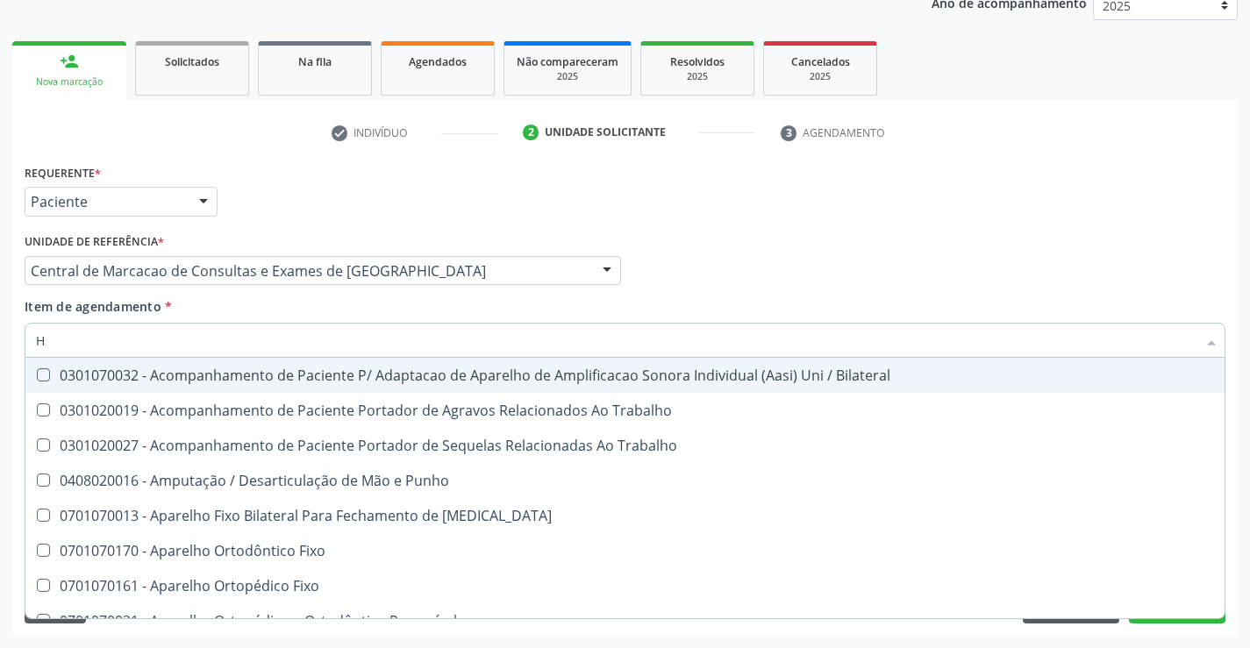
type input "HO"
checkbox Trabalho "false"
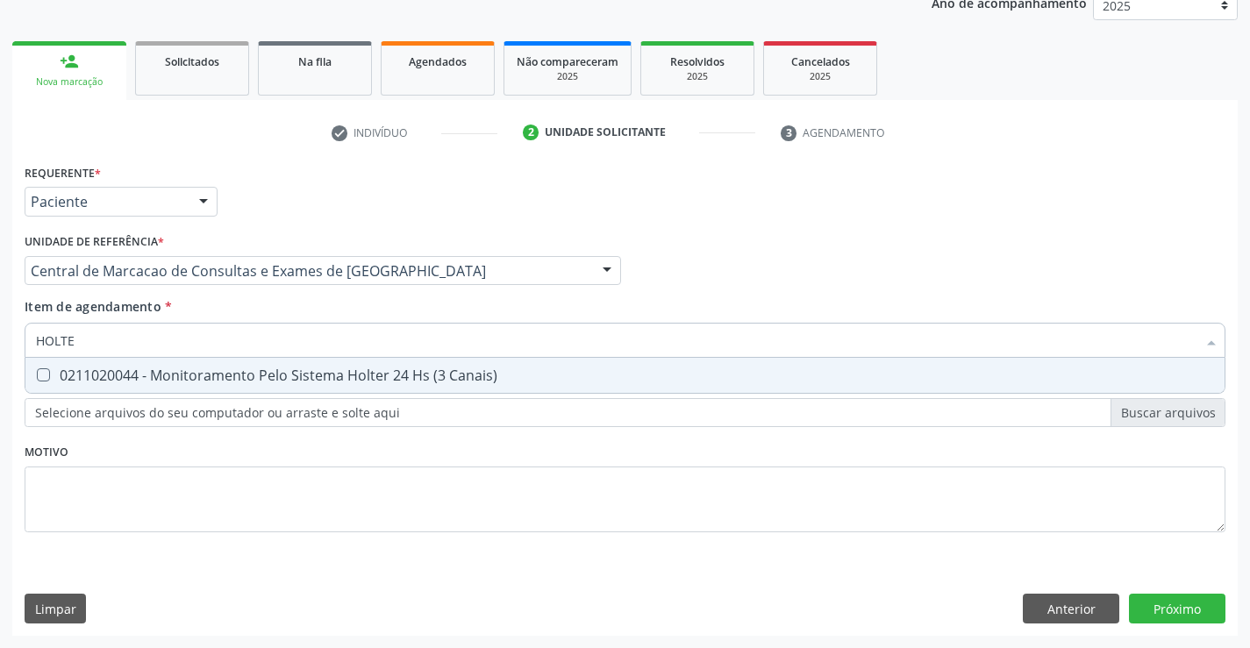
type input "HOLTER"
click at [316, 372] on div "0211020044 - Monitoramento Pelo Sistema Holter 24 Hs (3 Canais)" at bounding box center [625, 375] width 1178 height 14
checkbox Canais\) "true"
type input "HOLTER"
click at [313, 322] on div "Item de agendamento * HOLTER Desfazer seleção 0211020044 - Monitoramento Pelo S…" at bounding box center [625, 324] width 1201 height 55
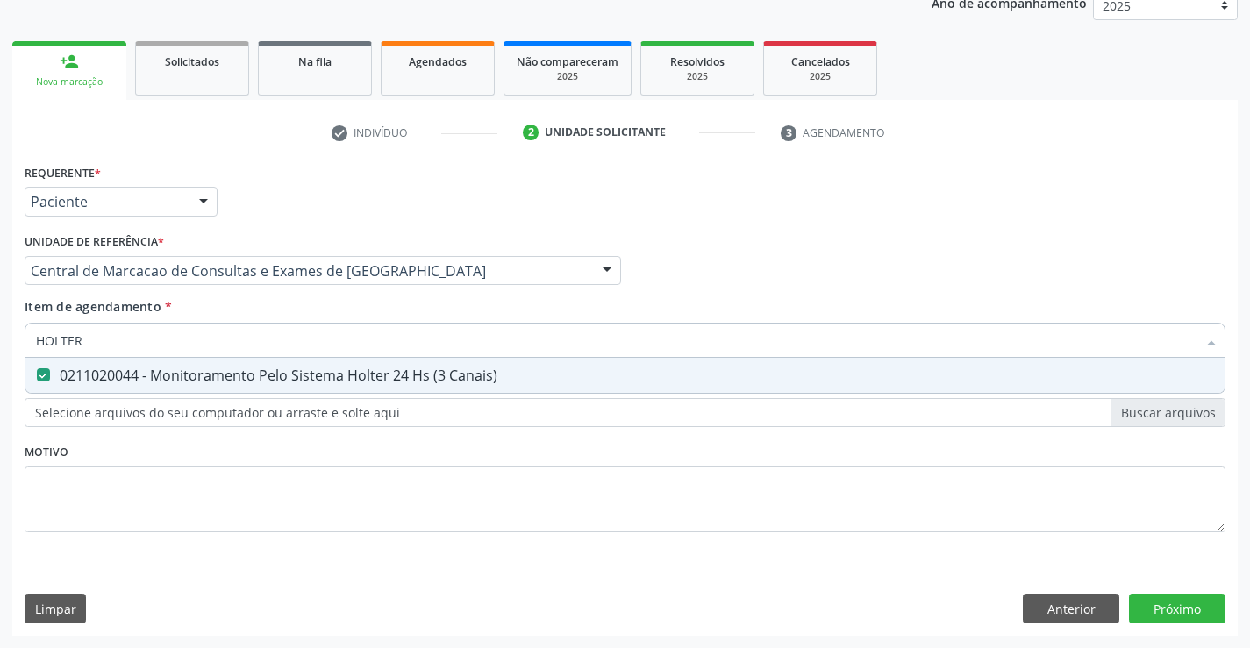
click at [313, 322] on div "Item de agendamento * HOLTER Desfazer seleção 0211020044 - Monitoramento Pelo S…" at bounding box center [625, 324] width 1201 height 55
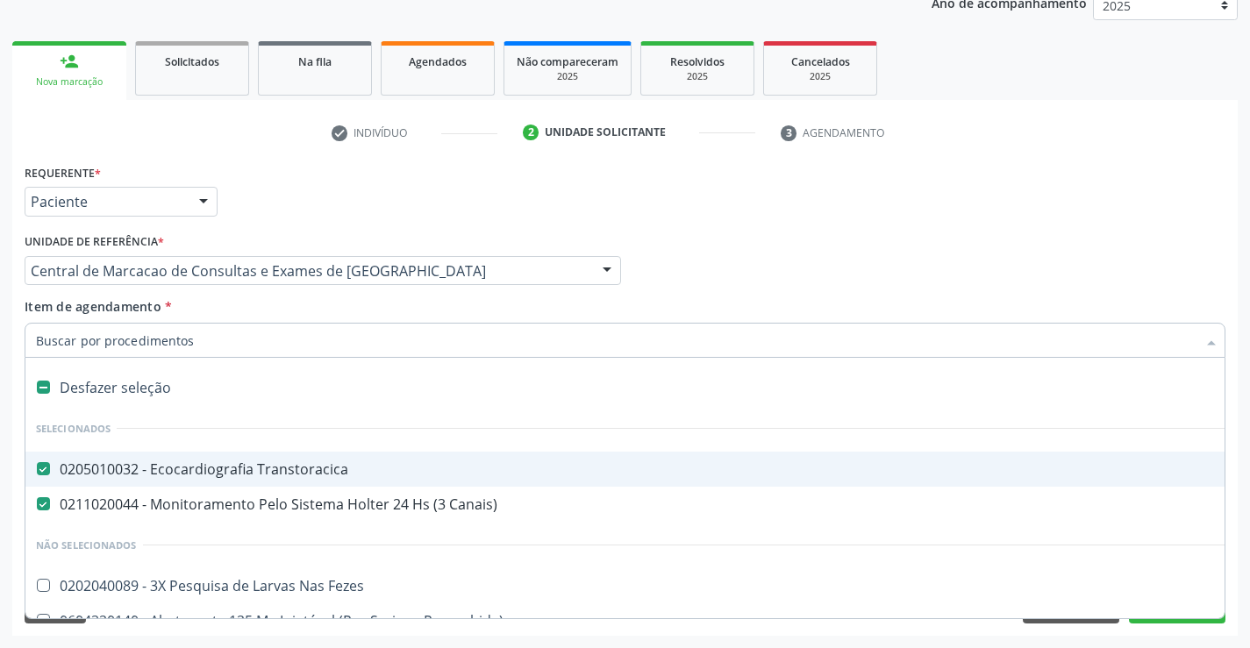
type input "M"
